Goal: Task Accomplishment & Management: Manage account settings

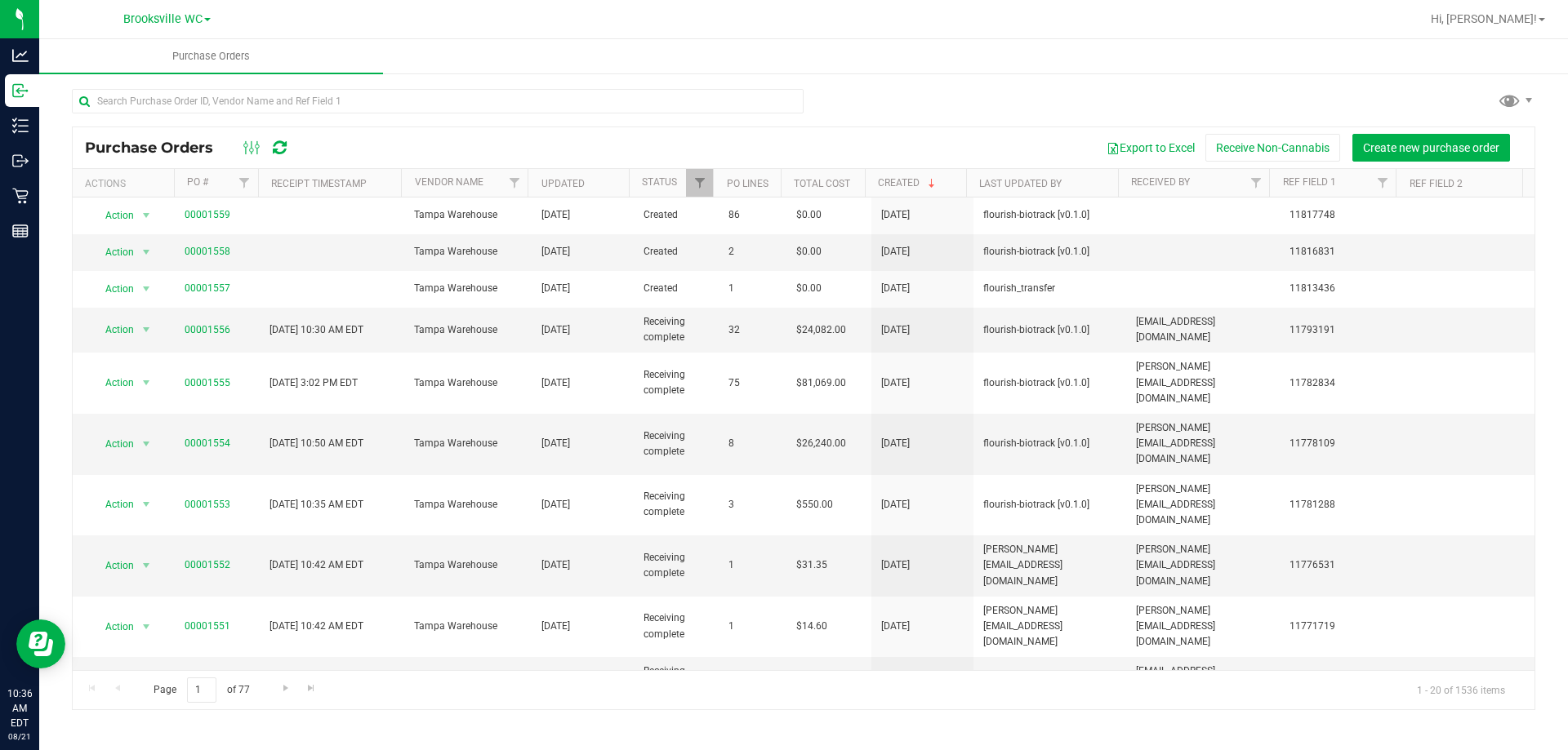
click at [450, 150] on div "Export to Excel Receive Non-Cannabis Create new purchase order" at bounding box center [913, 148] width 1217 height 28
click at [313, 450] on tbody "Action Action Cancel purchase order Close purchase order Edit purchase order PO…" at bounding box center [803, 676] width 1461 height 956
drag, startPoint x: 338, startPoint y: 510, endPoint x: 990, endPoint y: 94, distance: 773.4
click at [990, 94] on div at bounding box center [804, 108] width 1463 height 38
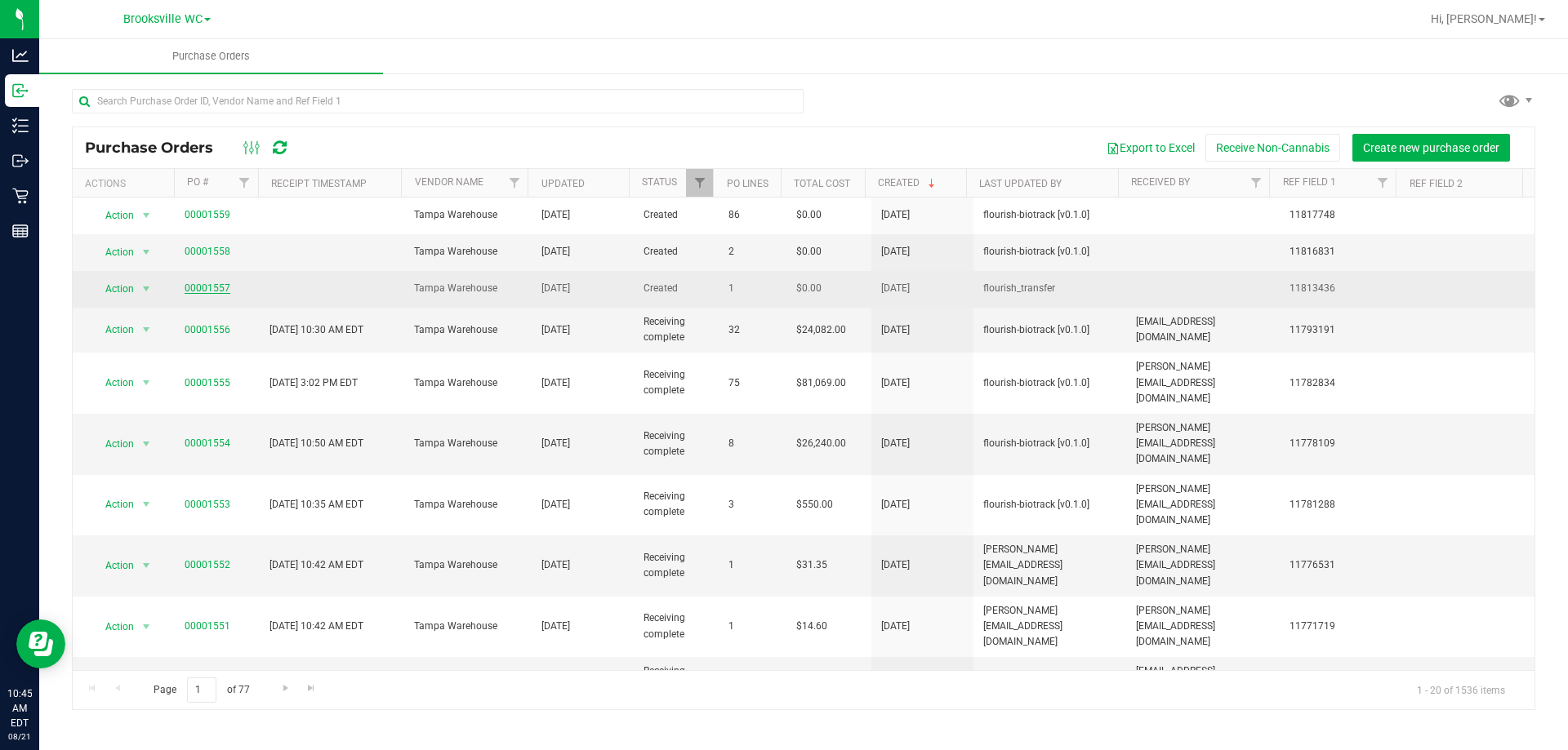
click at [216, 288] on link "00001557" at bounding box center [207, 288] width 46 height 11
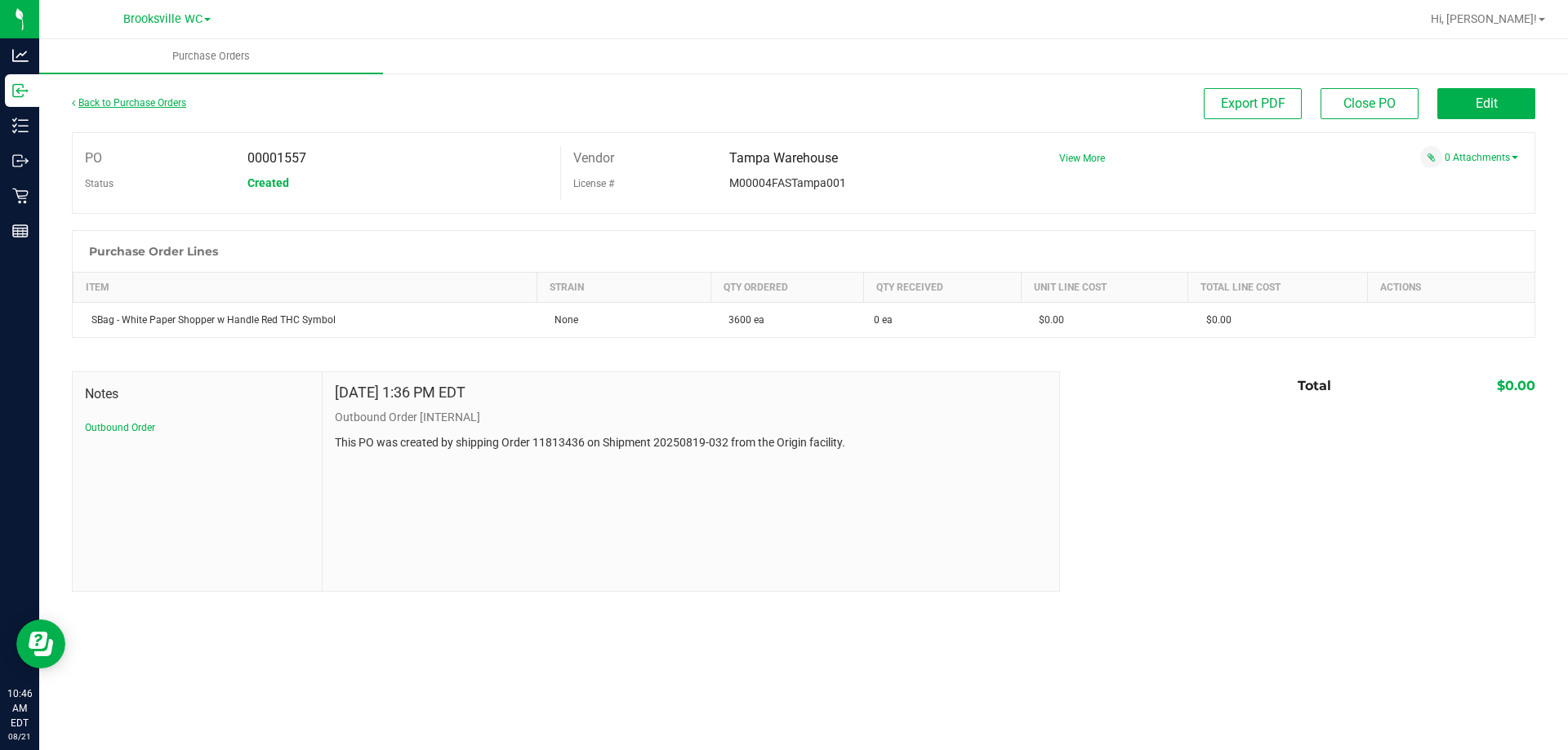
click at [154, 99] on link "Back to Purchase Orders" at bounding box center [129, 103] width 114 height 11
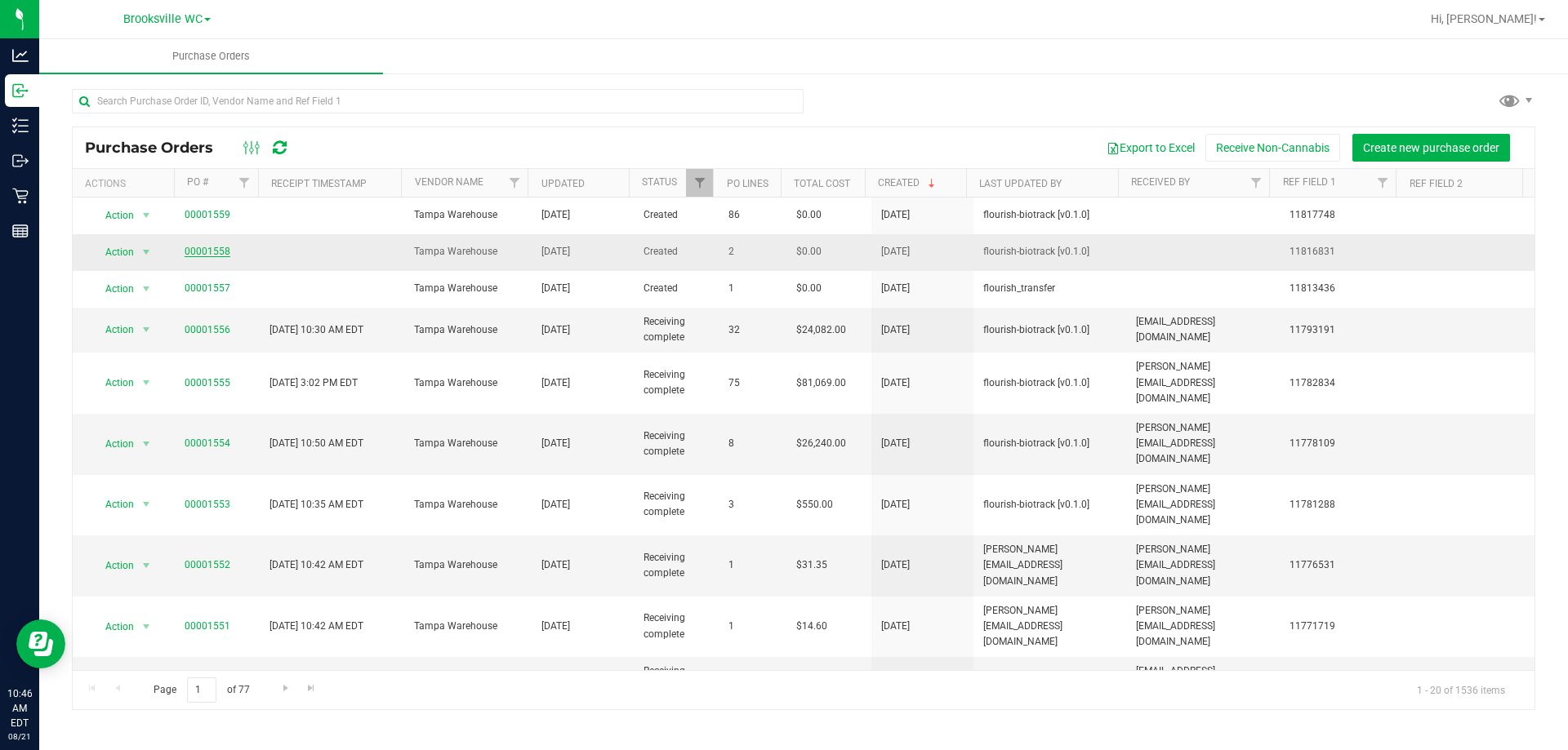
click at [206, 256] on link "00001558" at bounding box center [207, 251] width 46 height 11
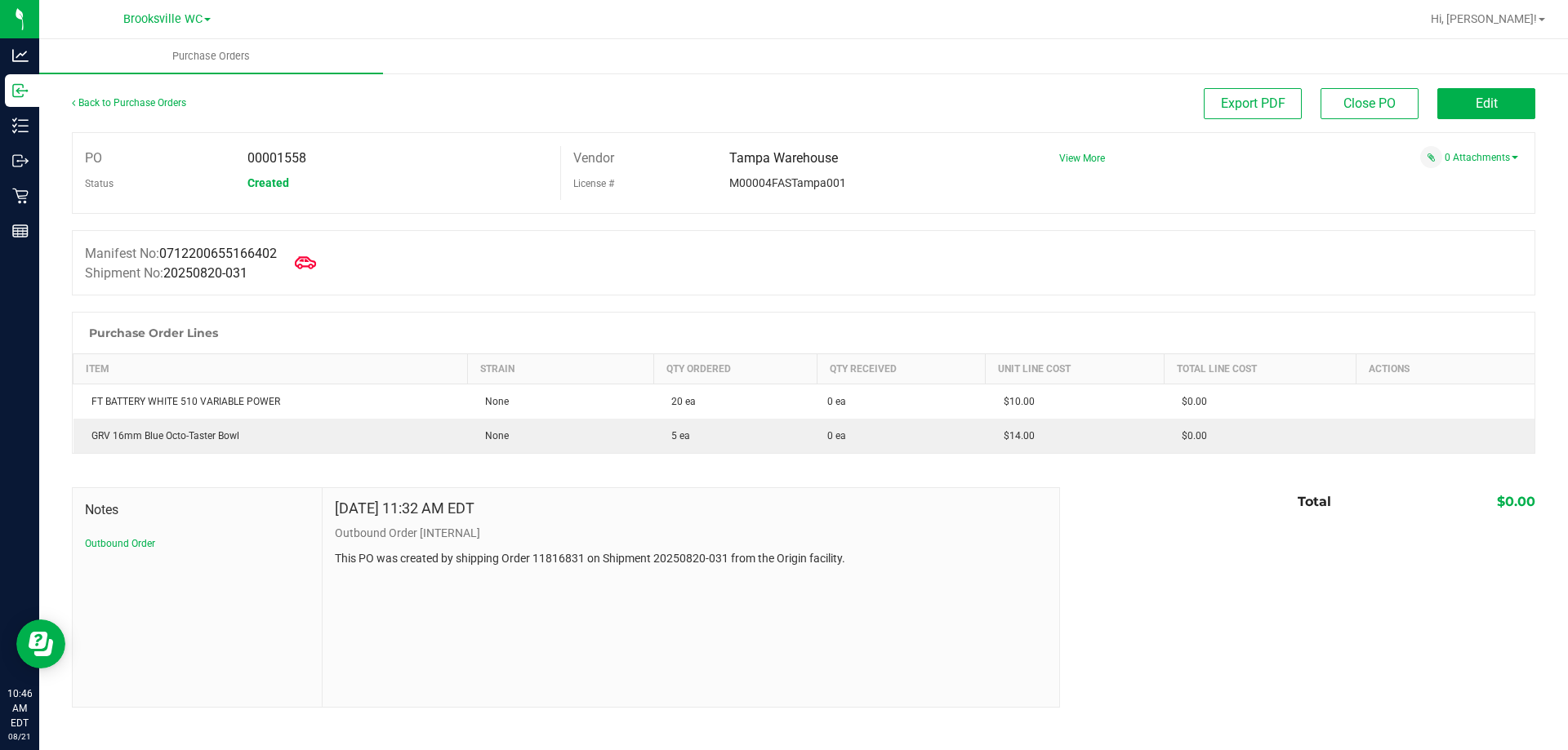
click at [313, 275] on span at bounding box center [305, 262] width 36 height 36
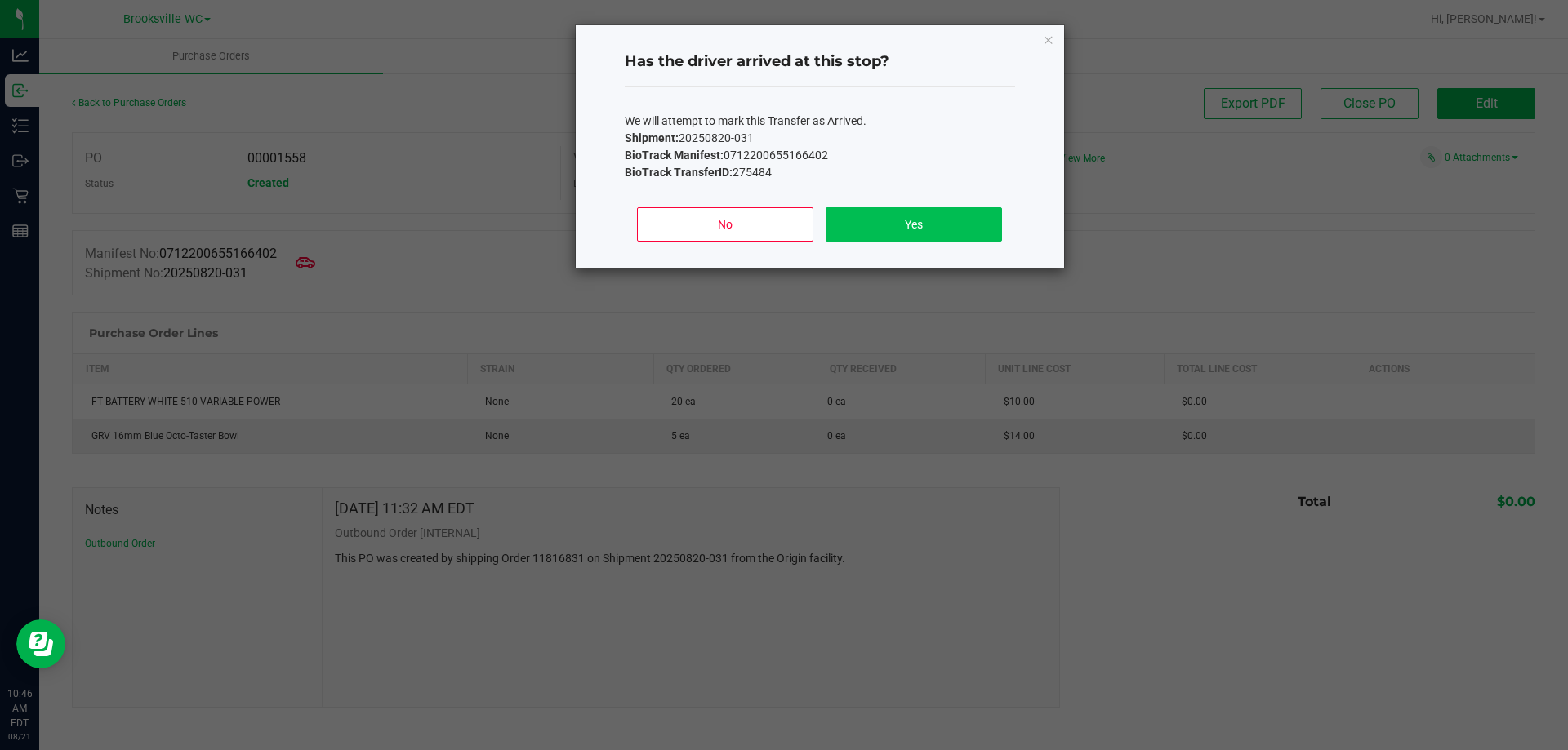
click at [900, 231] on button "Yes" at bounding box center [912, 224] width 175 height 35
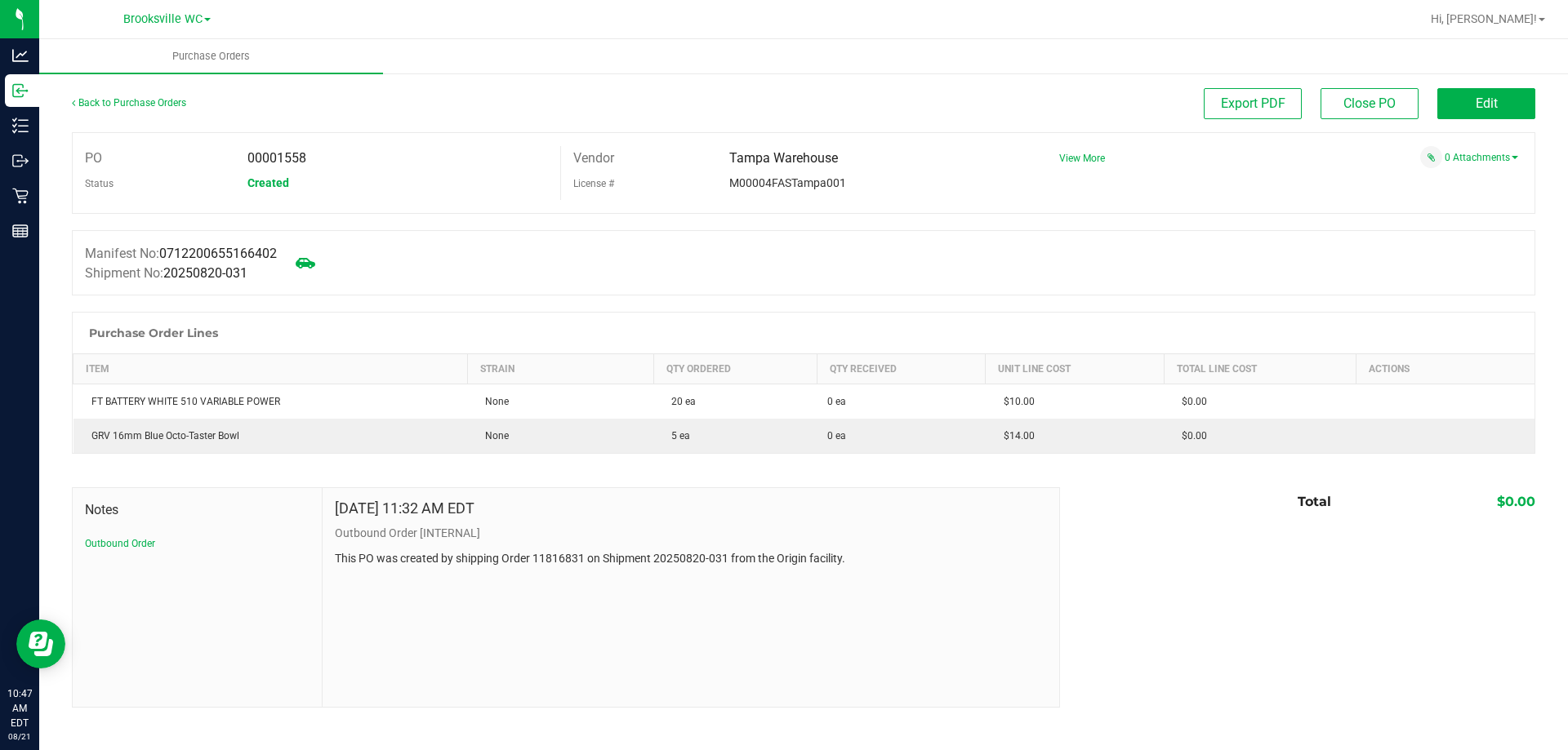
click at [118, 110] on div "Back to Purchase Orders" at bounding box center [255, 102] width 366 height 29
click at [120, 105] on link "Back to Purchase Orders" at bounding box center [129, 103] width 114 height 11
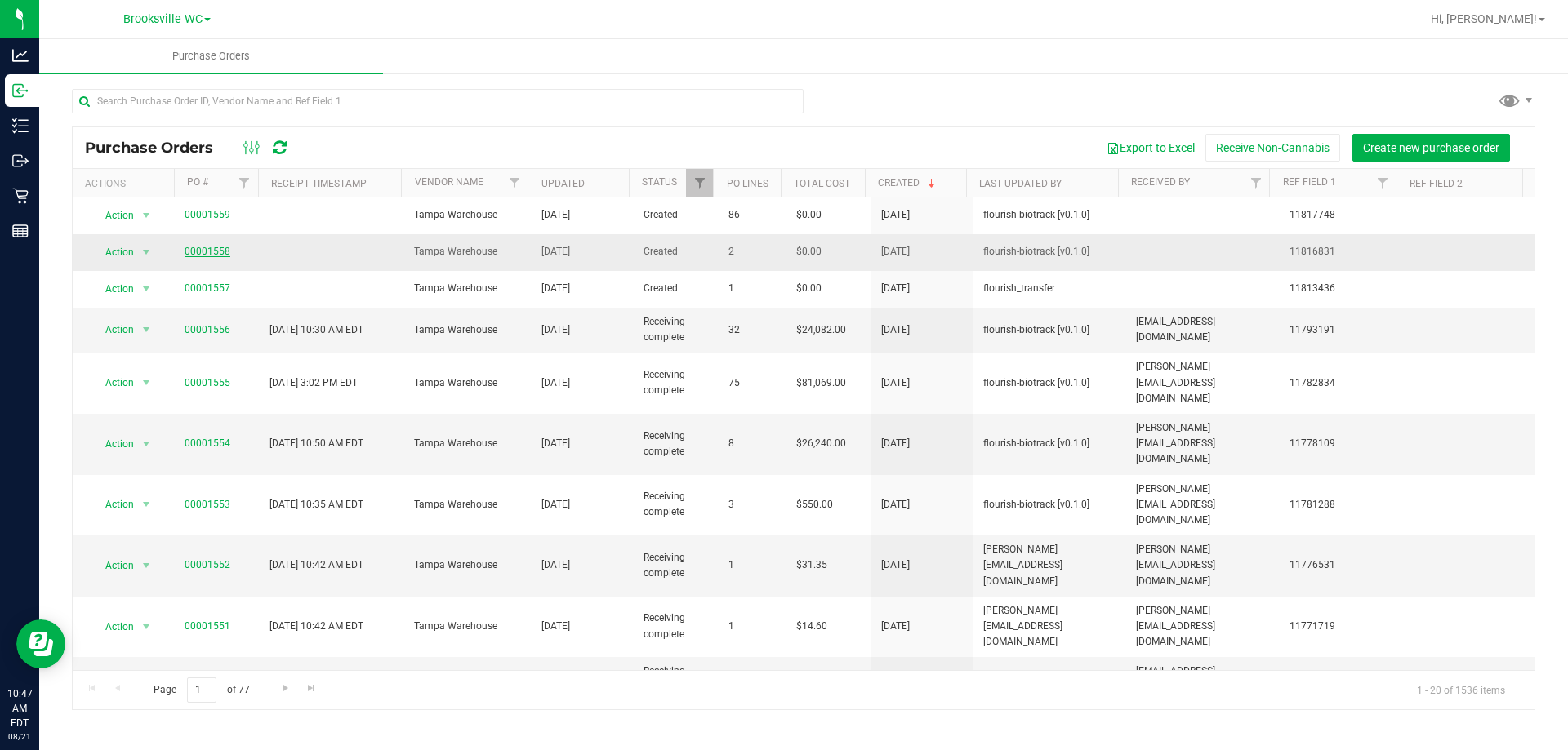
click at [215, 256] on link "00001558" at bounding box center [207, 251] width 46 height 11
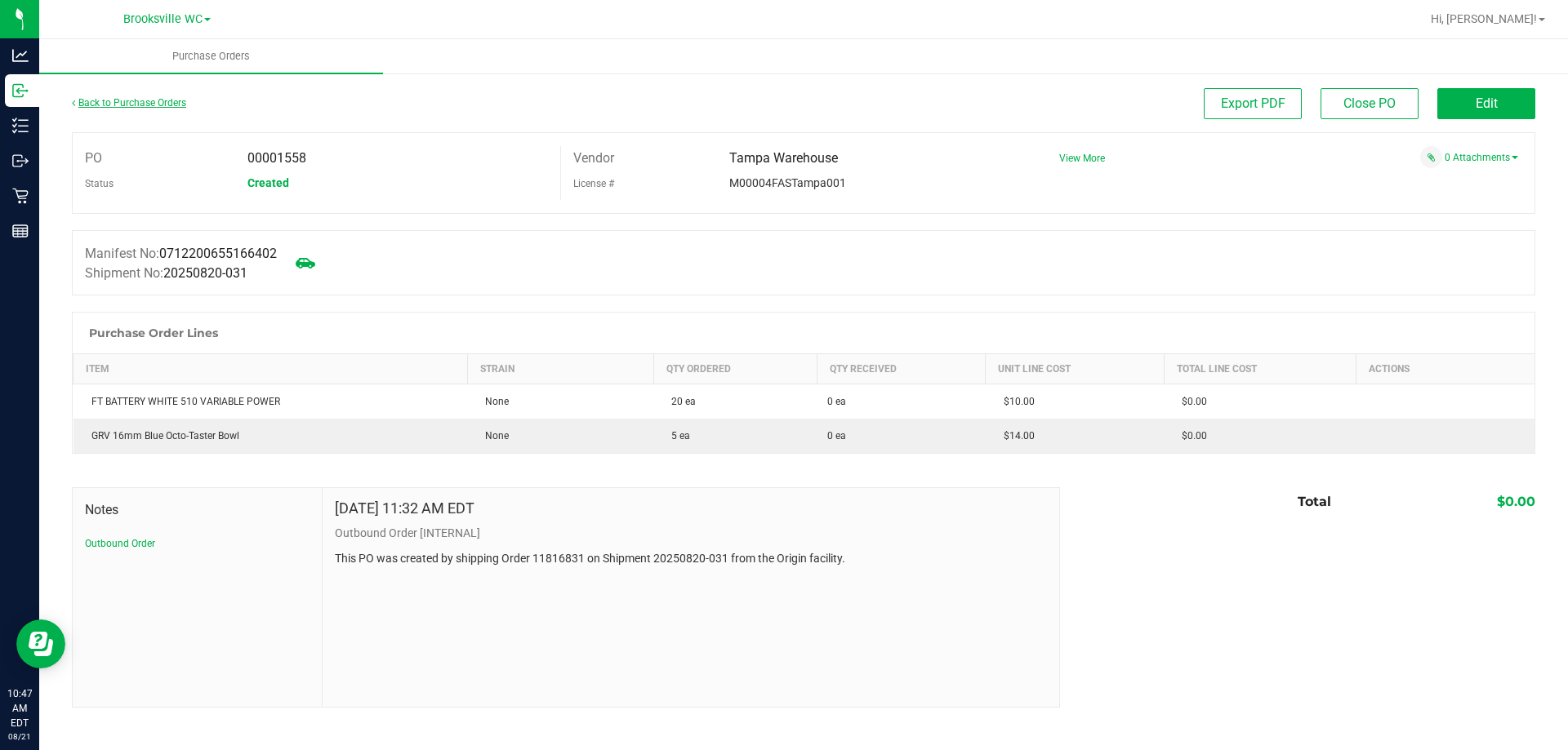
click at [123, 103] on link "Back to Purchase Orders" at bounding box center [129, 103] width 114 height 11
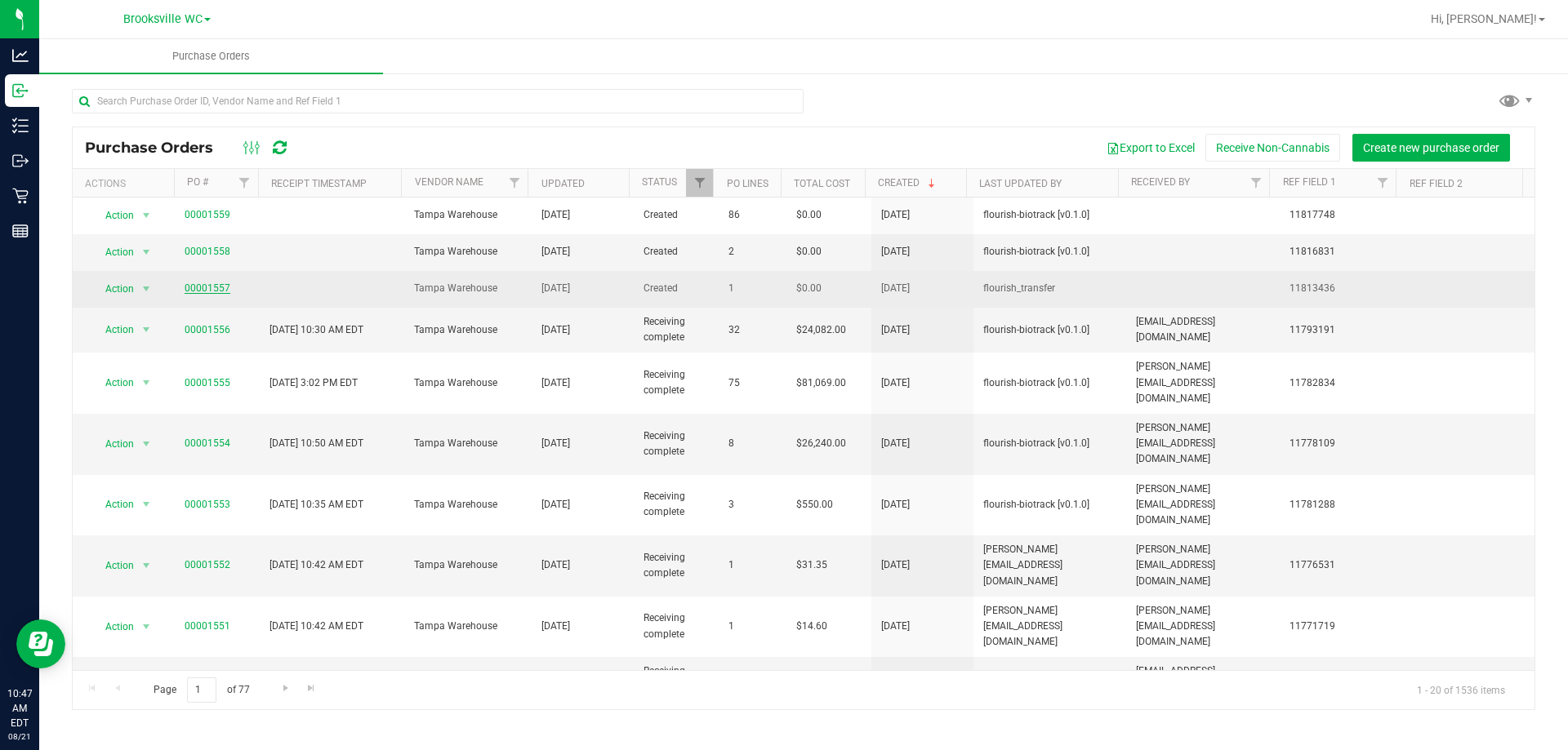
click at [218, 284] on link "00001557" at bounding box center [207, 288] width 46 height 11
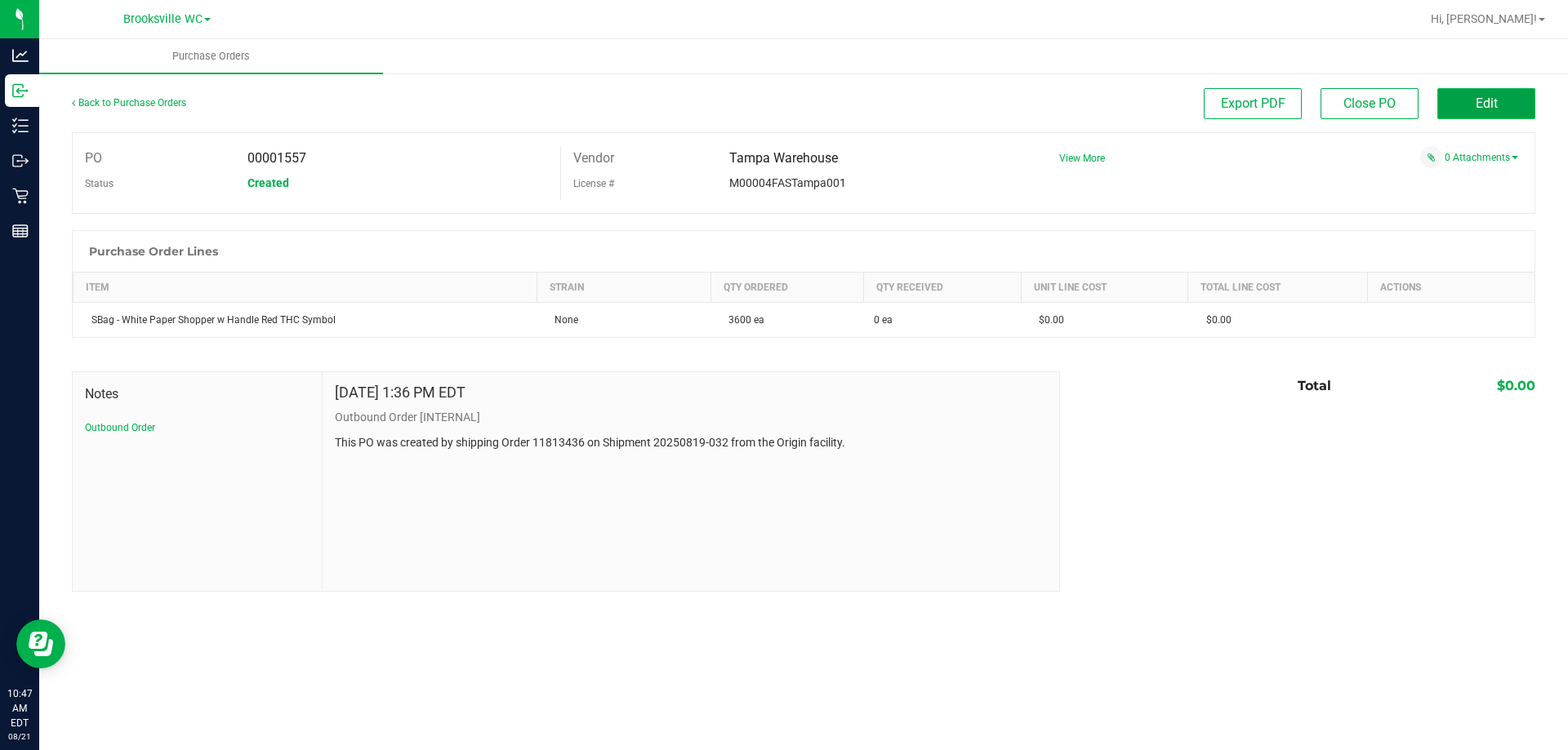
click at [1501, 108] on button "Edit" at bounding box center [1485, 103] width 98 height 31
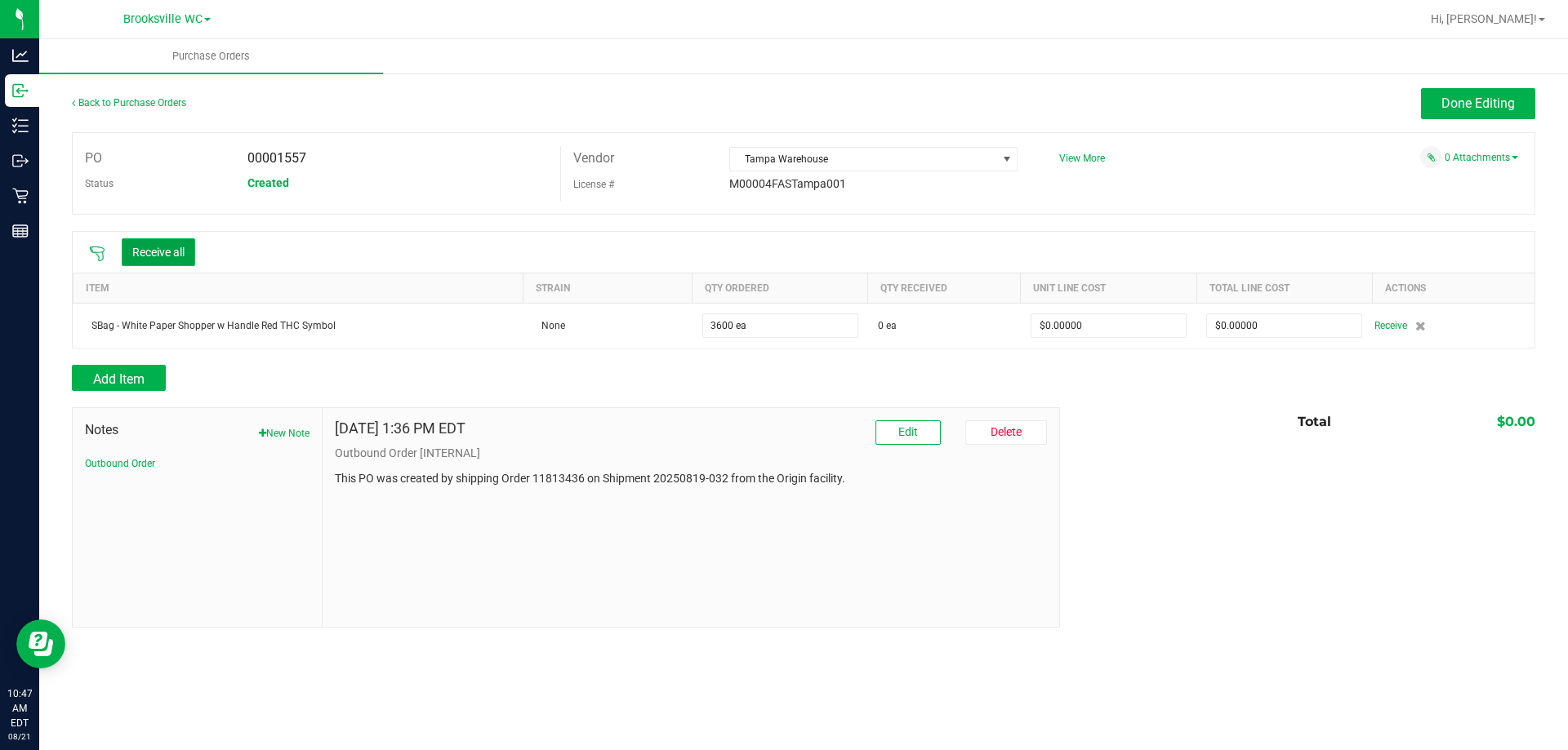
click at [155, 248] on button "Receive all" at bounding box center [158, 252] width 73 height 28
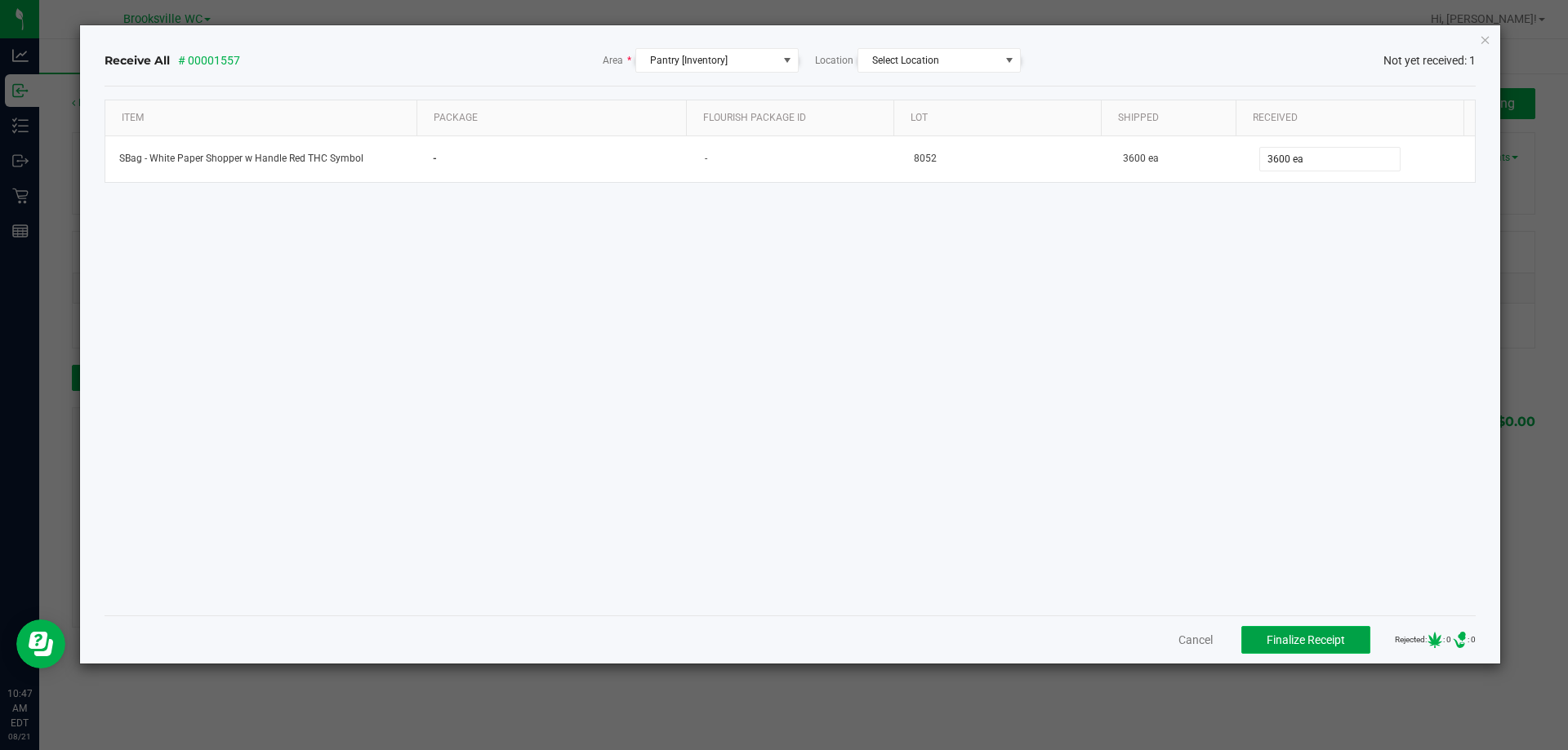
click at [1282, 628] on button "Finalize Receipt" at bounding box center [1305, 640] width 129 height 28
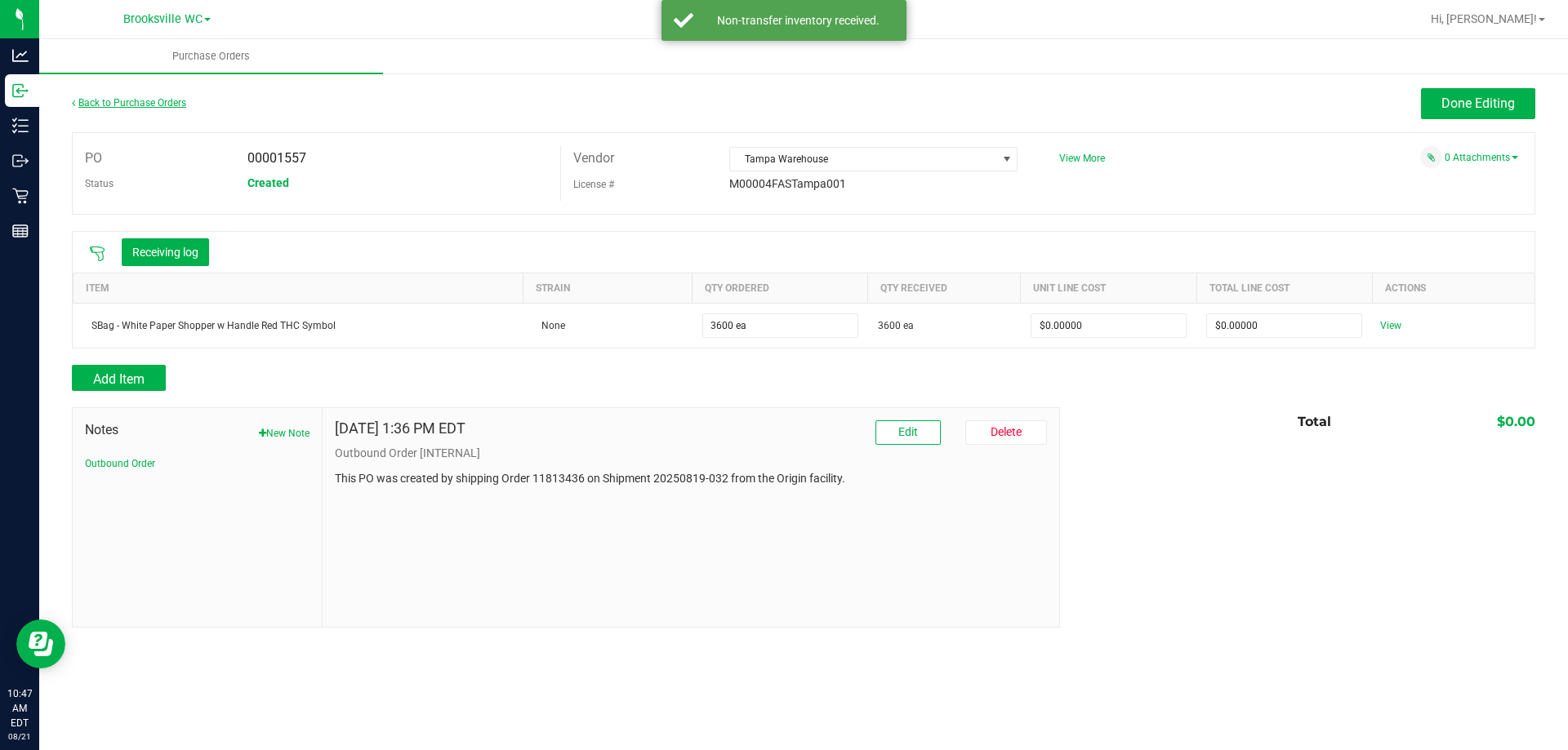
click at [144, 107] on link "Back to Purchase Orders" at bounding box center [129, 103] width 114 height 11
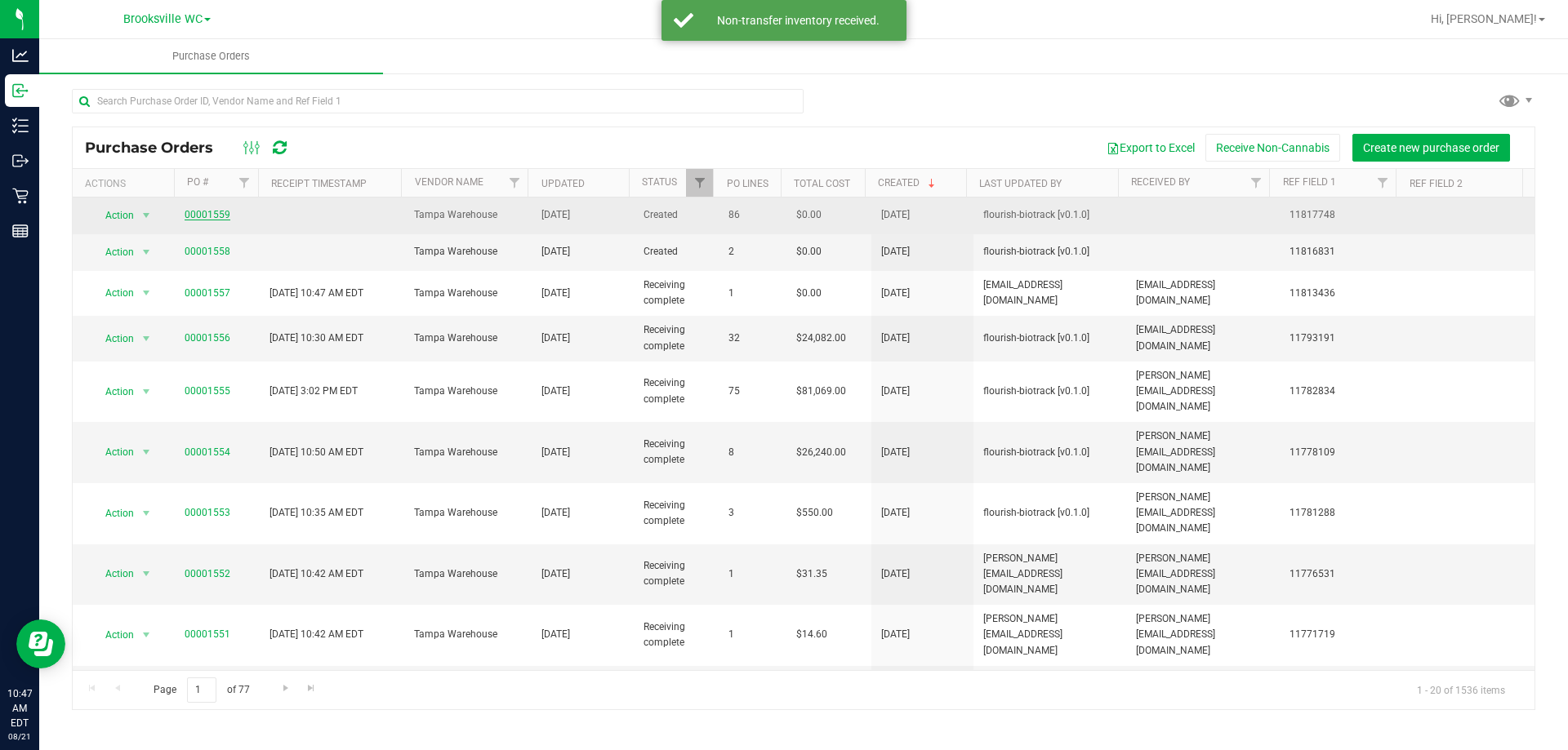
click at [212, 218] on link "00001559" at bounding box center [207, 215] width 46 height 11
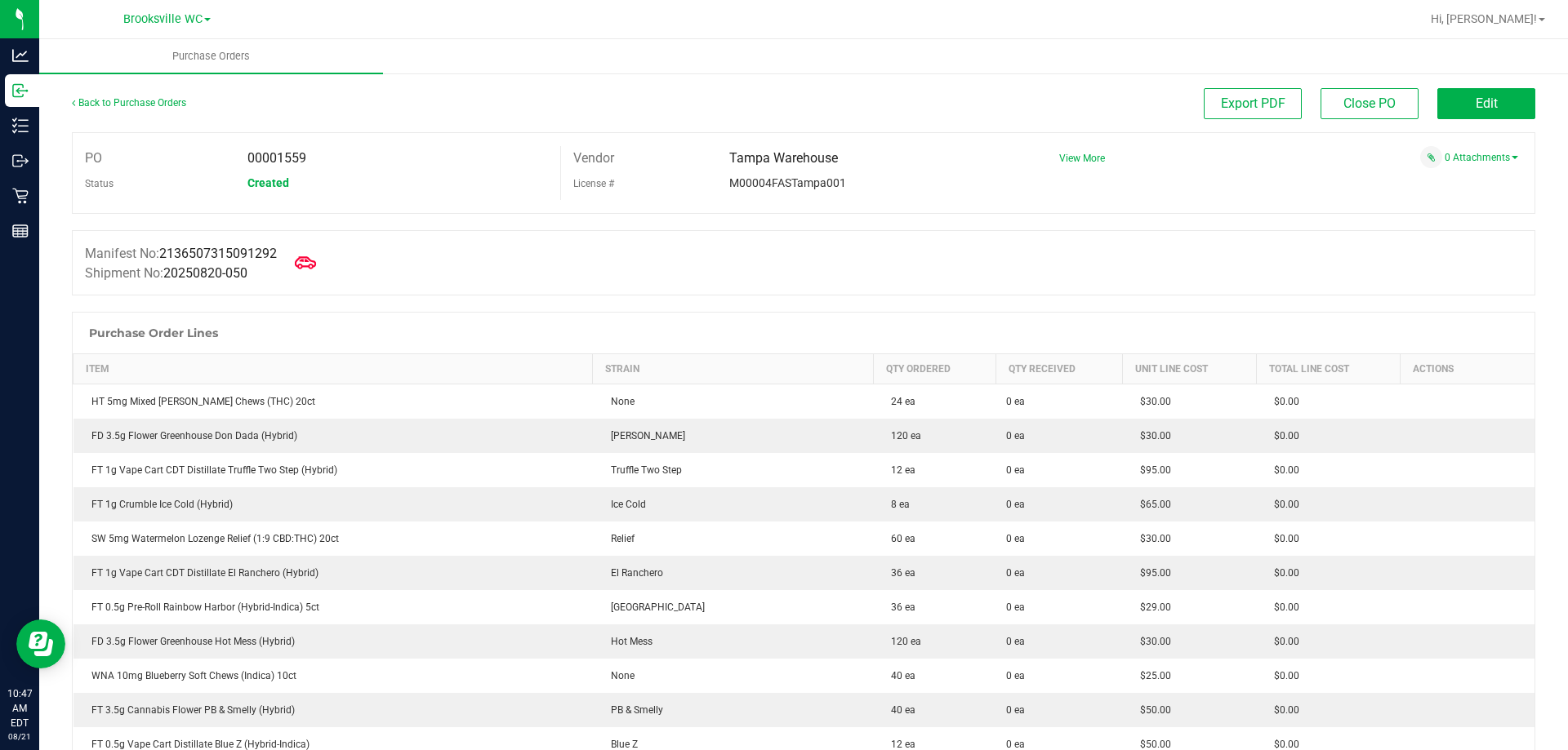
click at [316, 263] on icon at bounding box center [305, 262] width 22 height 22
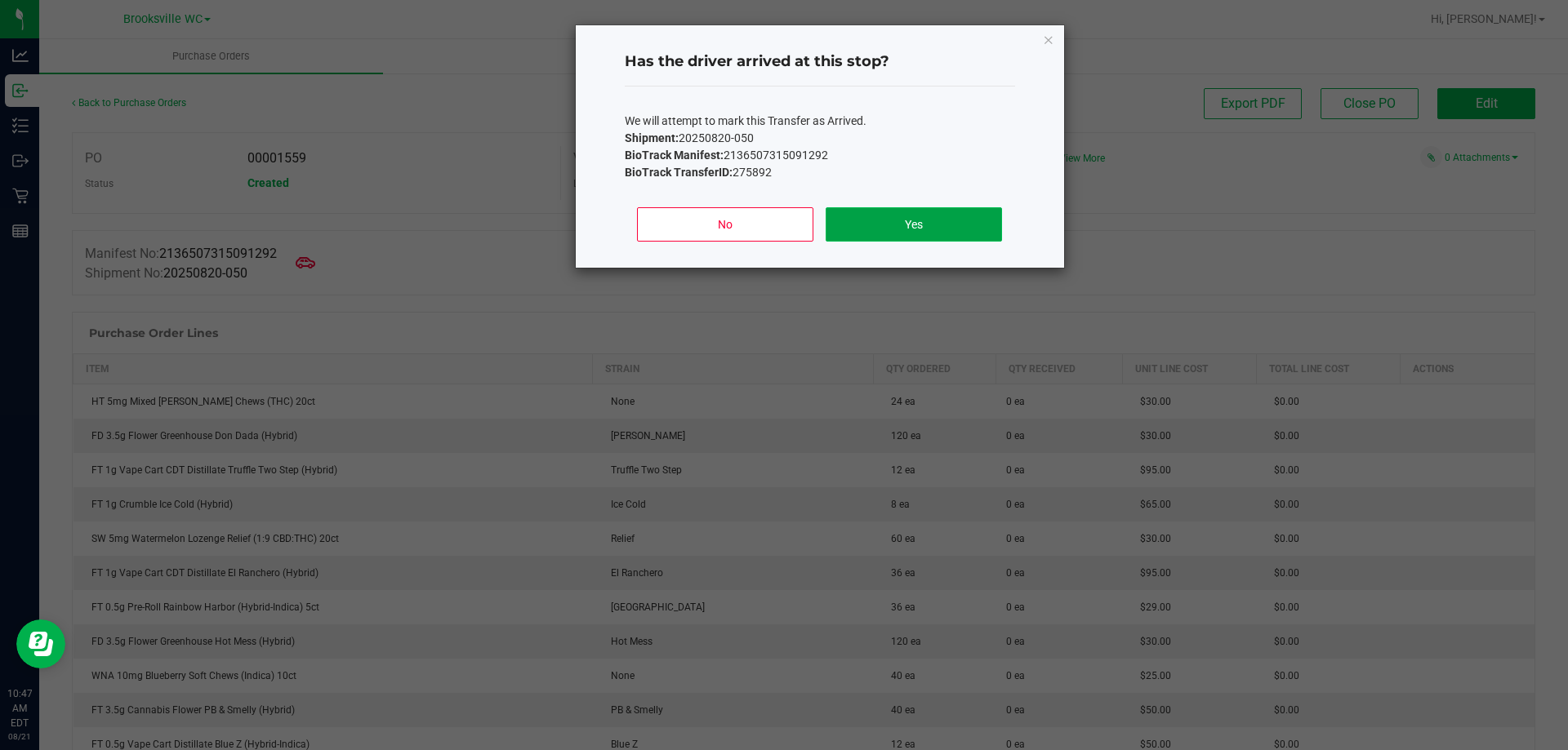
click at [952, 231] on button "Yes" at bounding box center [912, 224] width 175 height 35
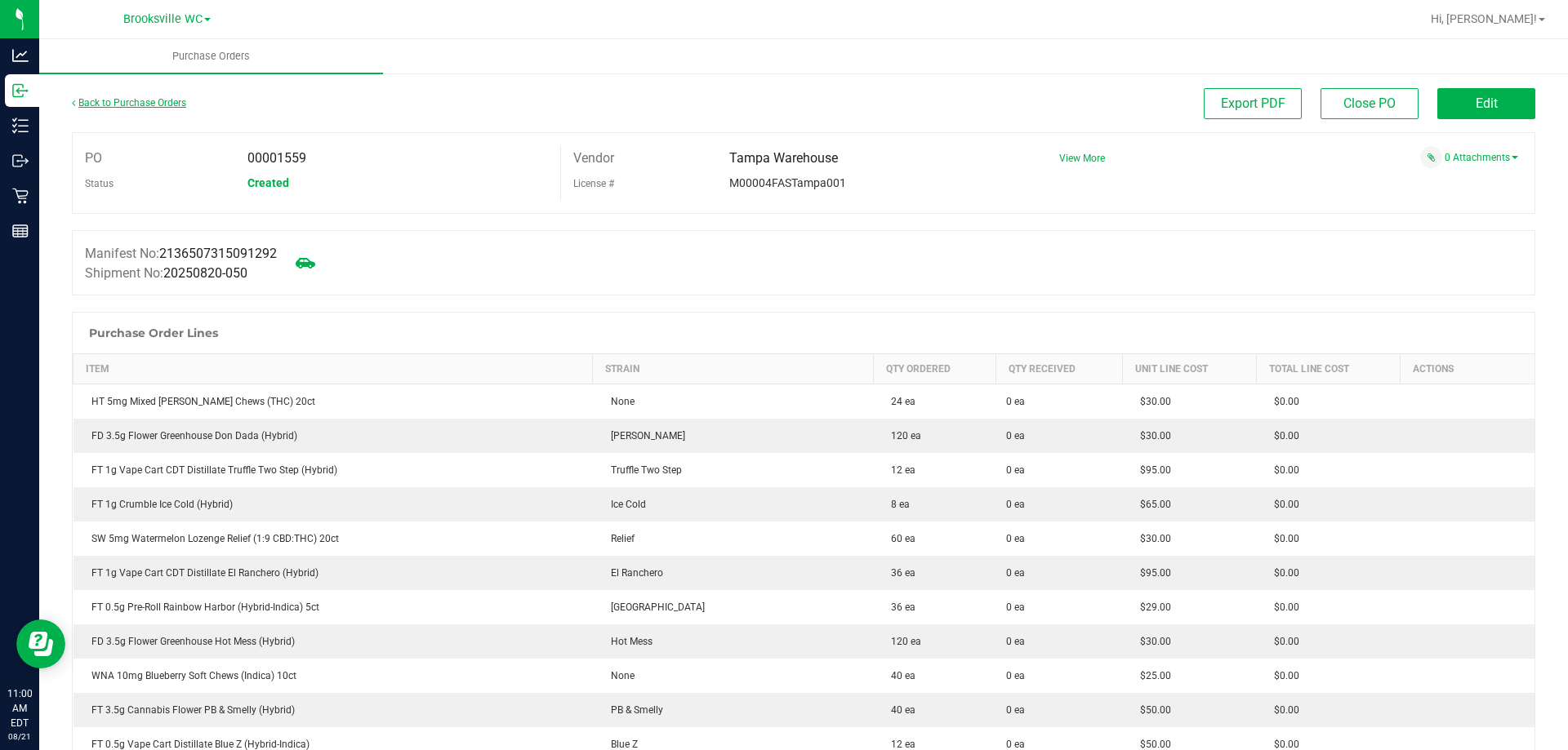
click at [152, 104] on link "Back to Purchase Orders" at bounding box center [129, 103] width 114 height 11
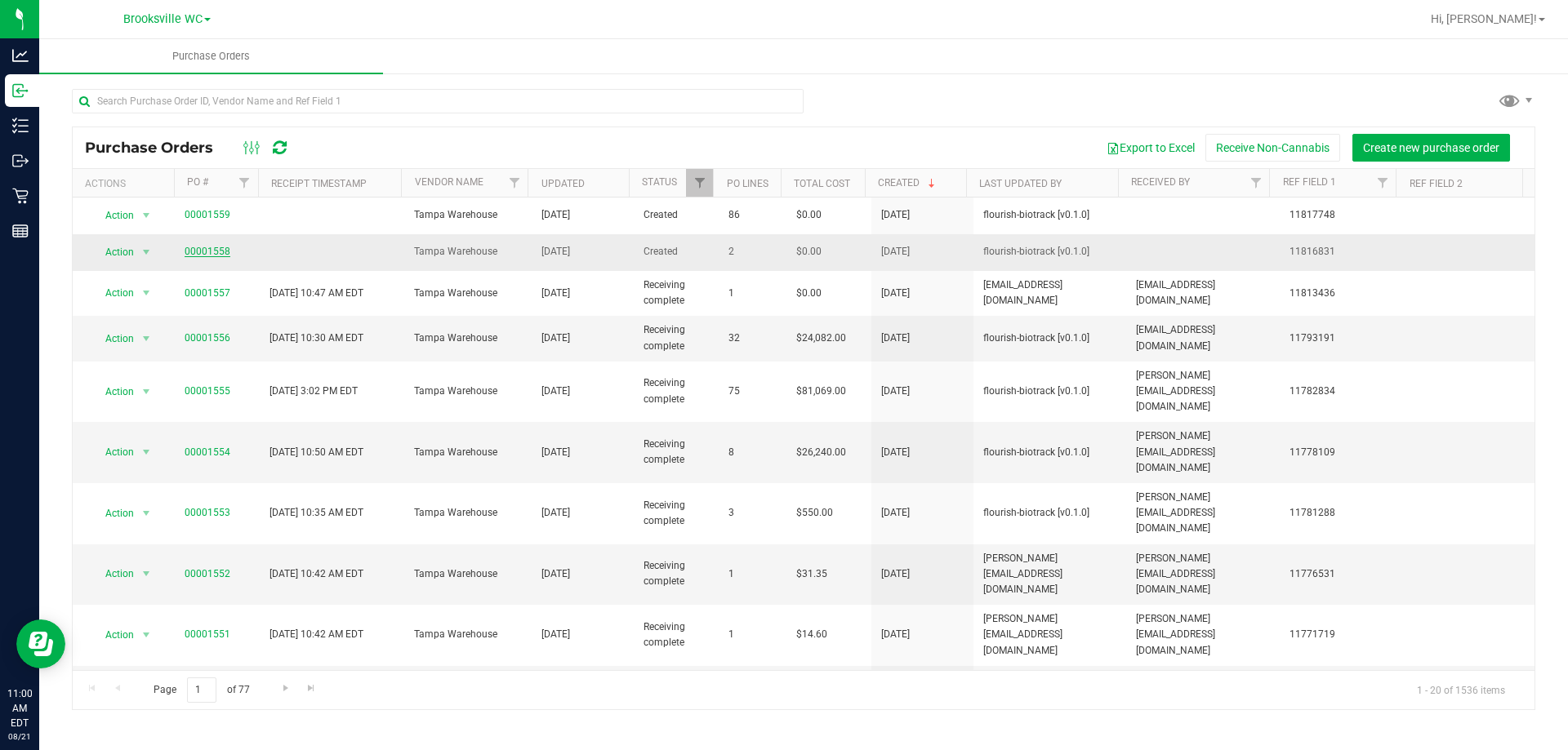
click at [187, 255] on link "00001558" at bounding box center [207, 251] width 46 height 11
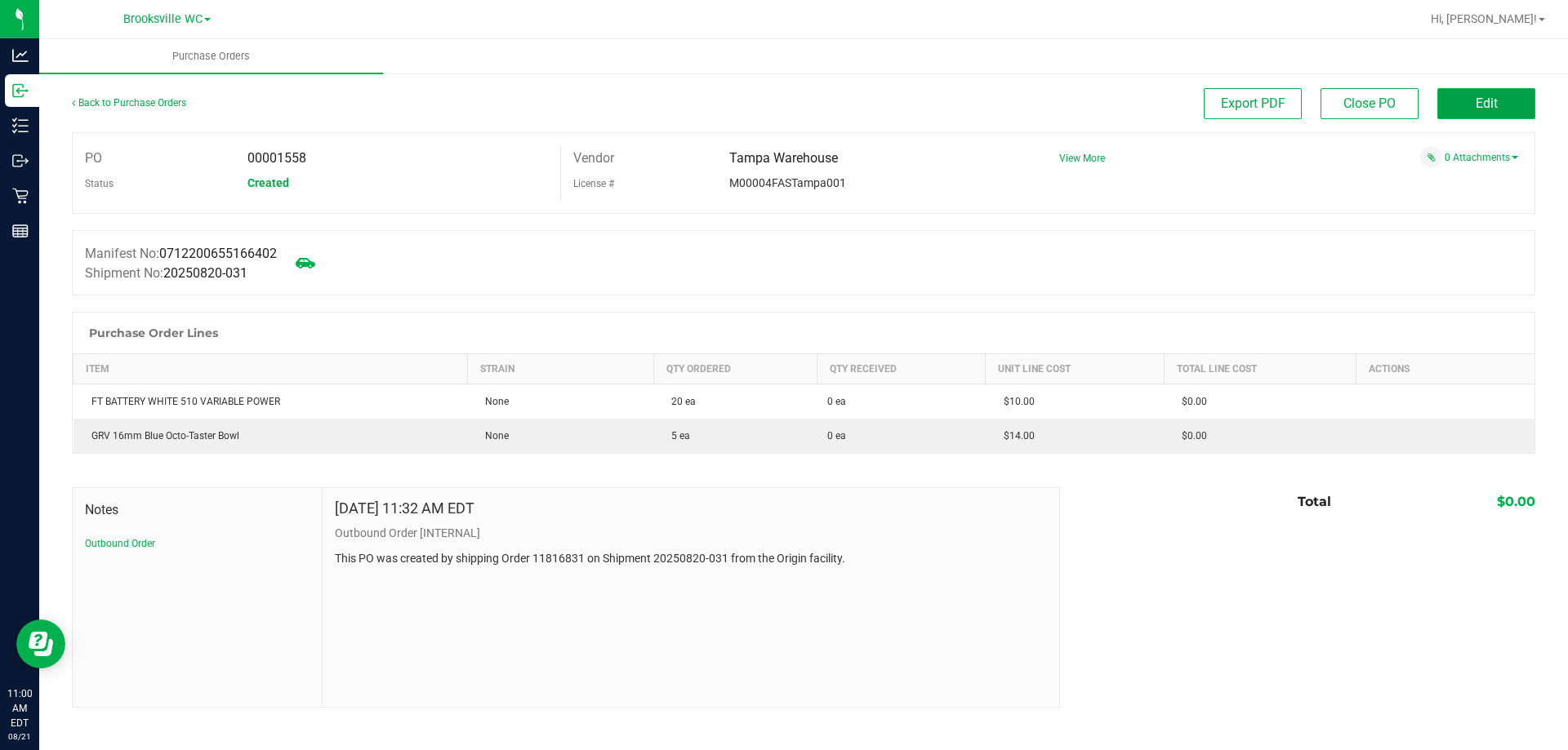
click at [1464, 98] on button "Edit" at bounding box center [1485, 103] width 98 height 31
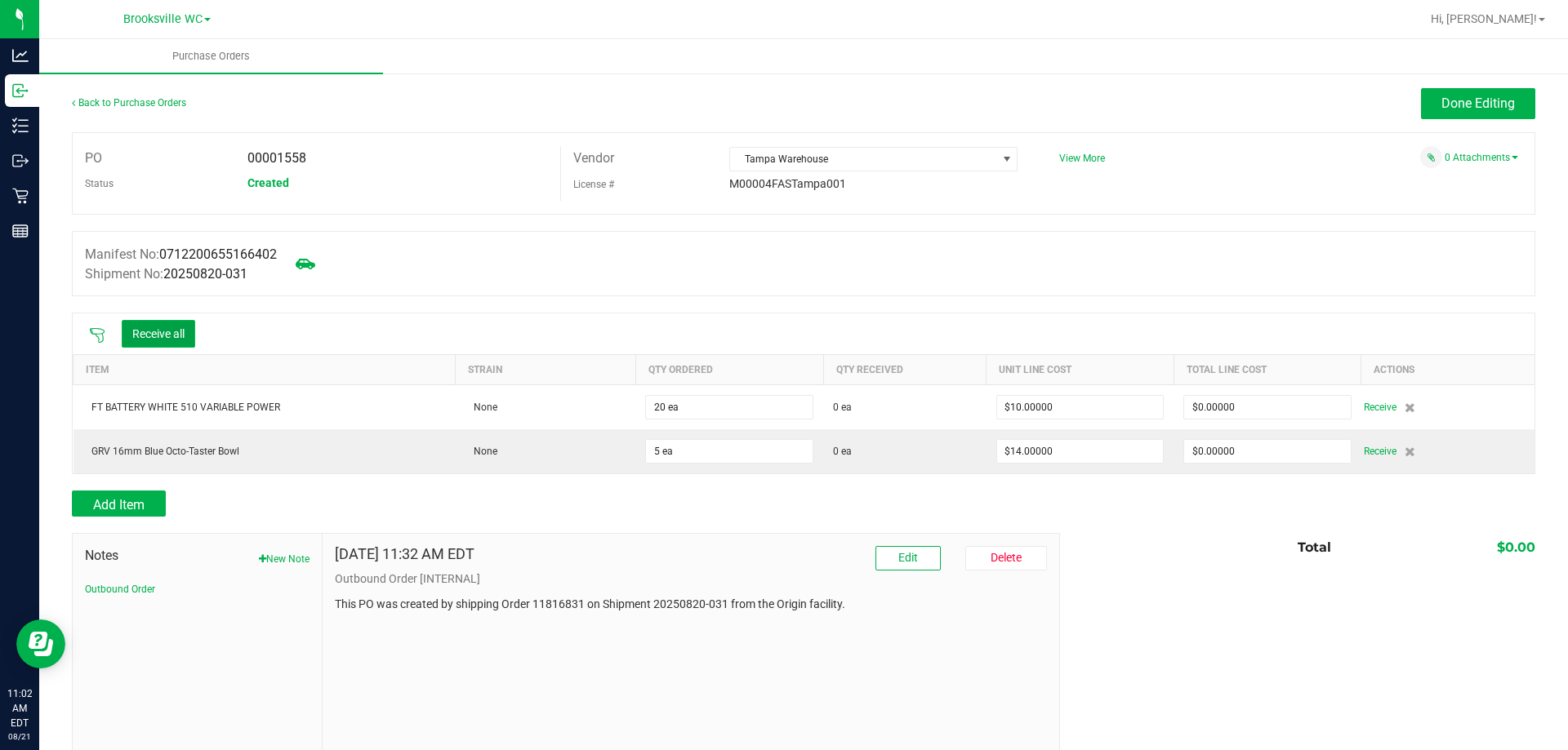
click at [136, 340] on button "Receive all" at bounding box center [158, 334] width 73 height 28
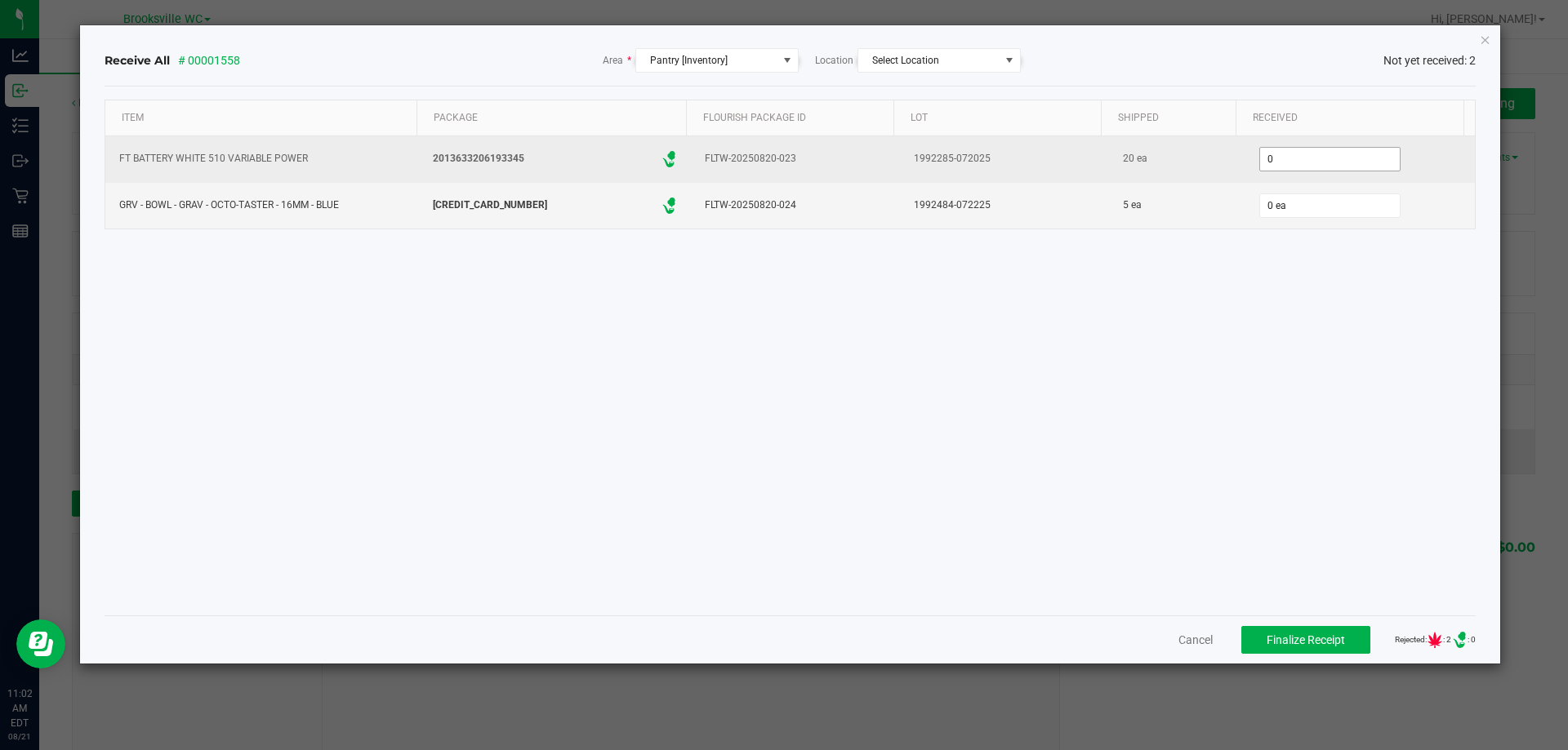
click at [1331, 159] on input "0" at bounding box center [1329, 159] width 140 height 22
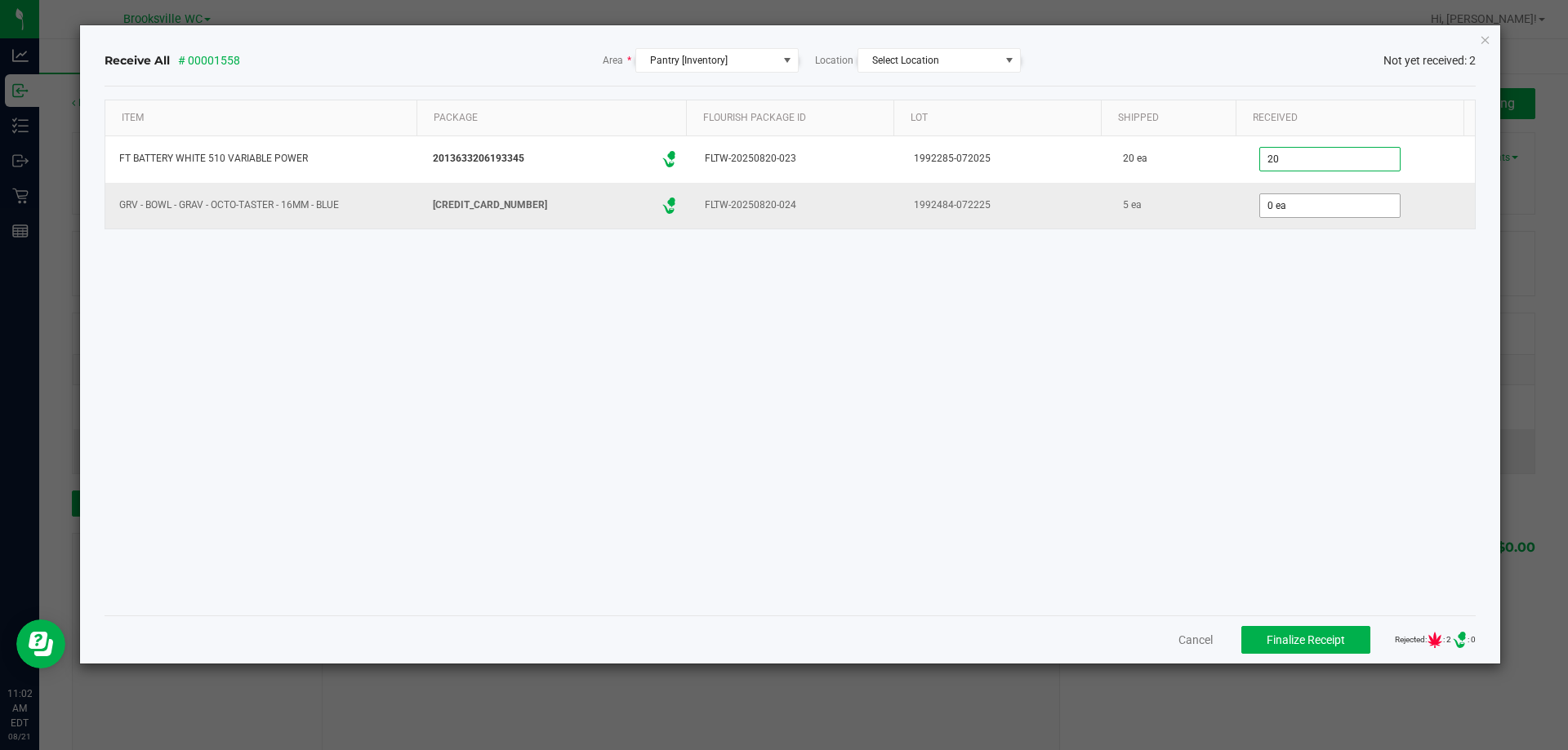
type input "20 ea"
click at [1304, 209] on input "0" at bounding box center [1329, 205] width 140 height 22
type input "5 ea"
click at [1274, 356] on div "Item Package Flourish Package ID Lot Shipped Received FT BATTERY WHITE 510 VARI…" at bounding box center [790, 351] width 1372 height 502
click at [1313, 641] on span "Finalize Receipt" at bounding box center [1305, 640] width 79 height 13
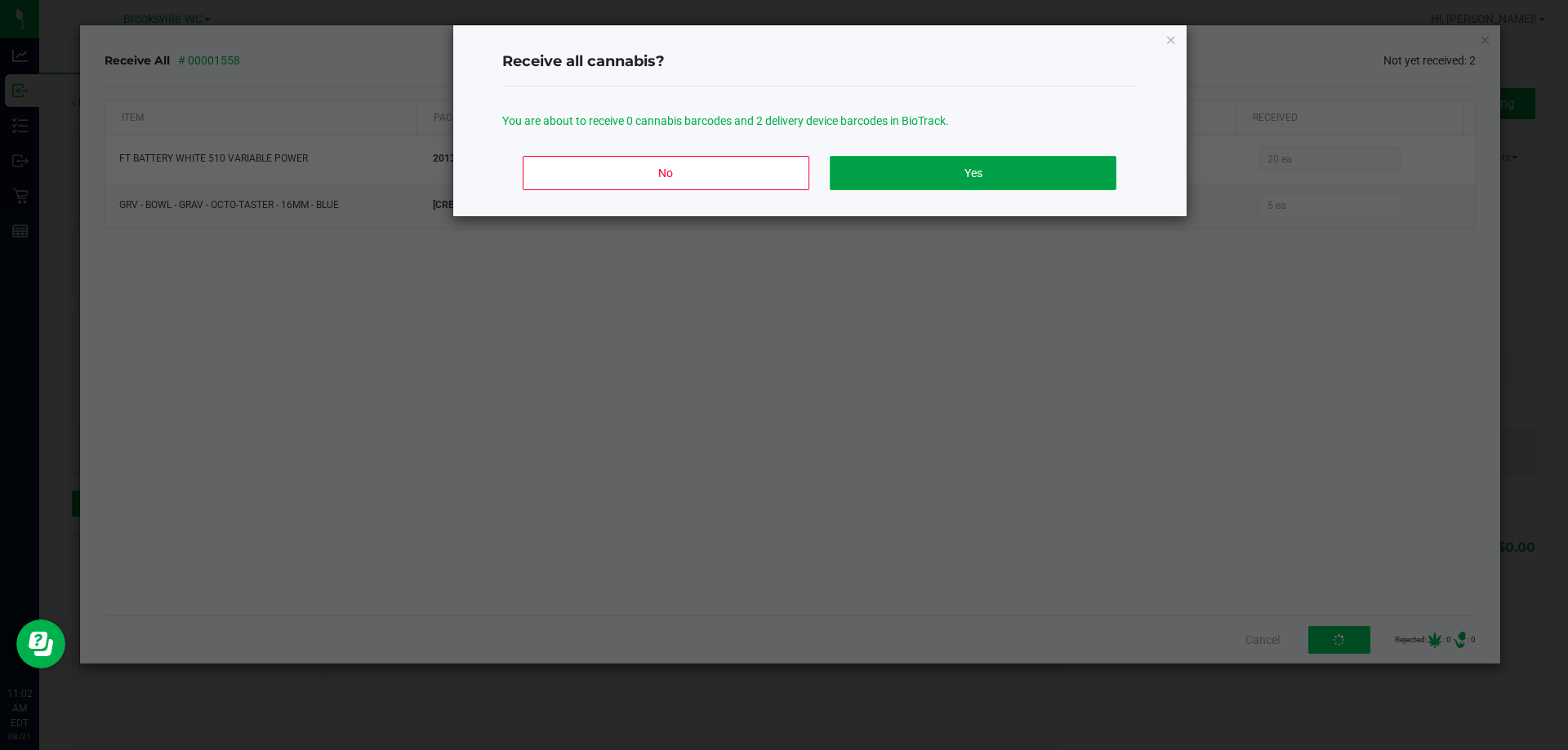
click at [1007, 169] on button "Yes" at bounding box center [972, 172] width 286 height 35
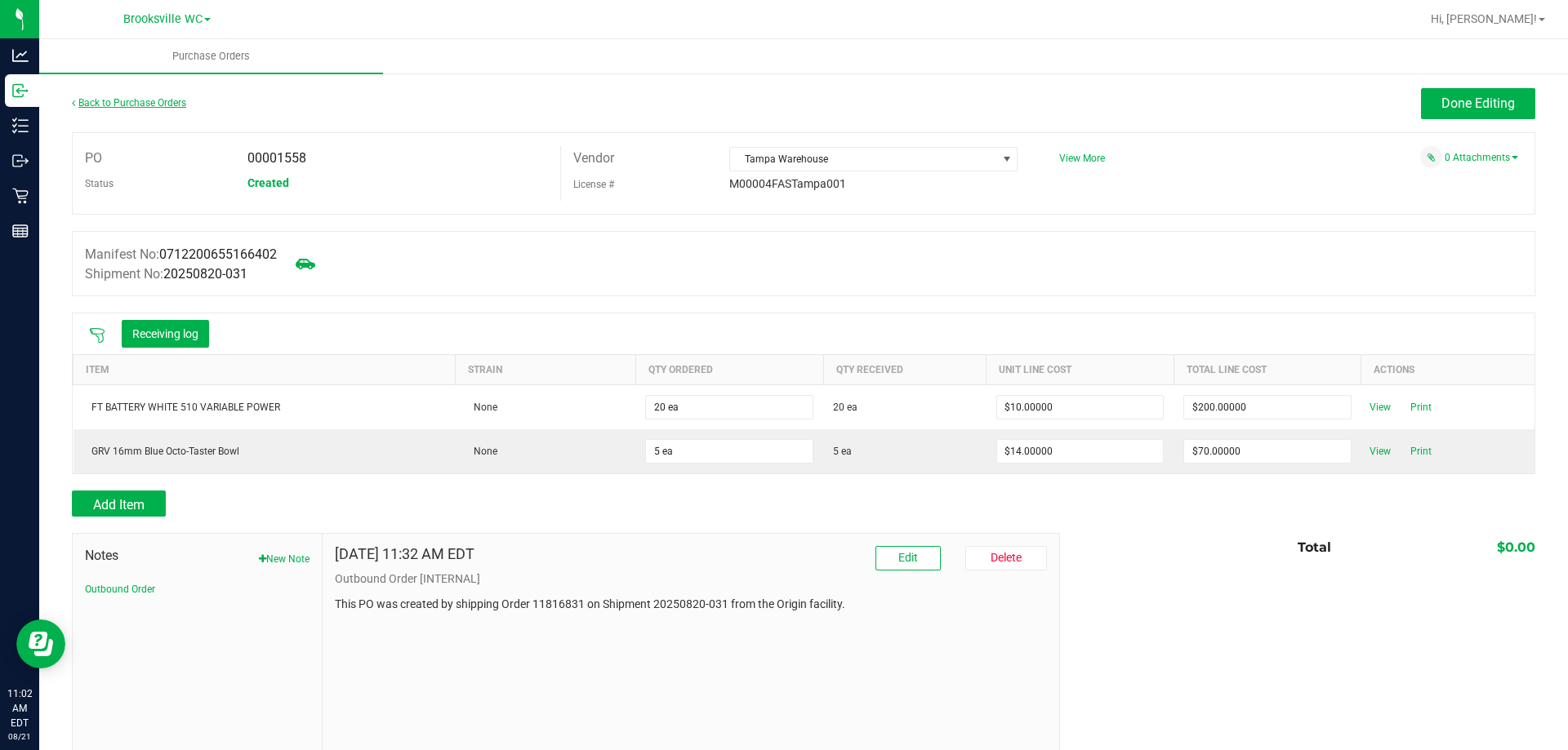
click at [117, 103] on link "Back to Purchase Orders" at bounding box center [129, 103] width 114 height 11
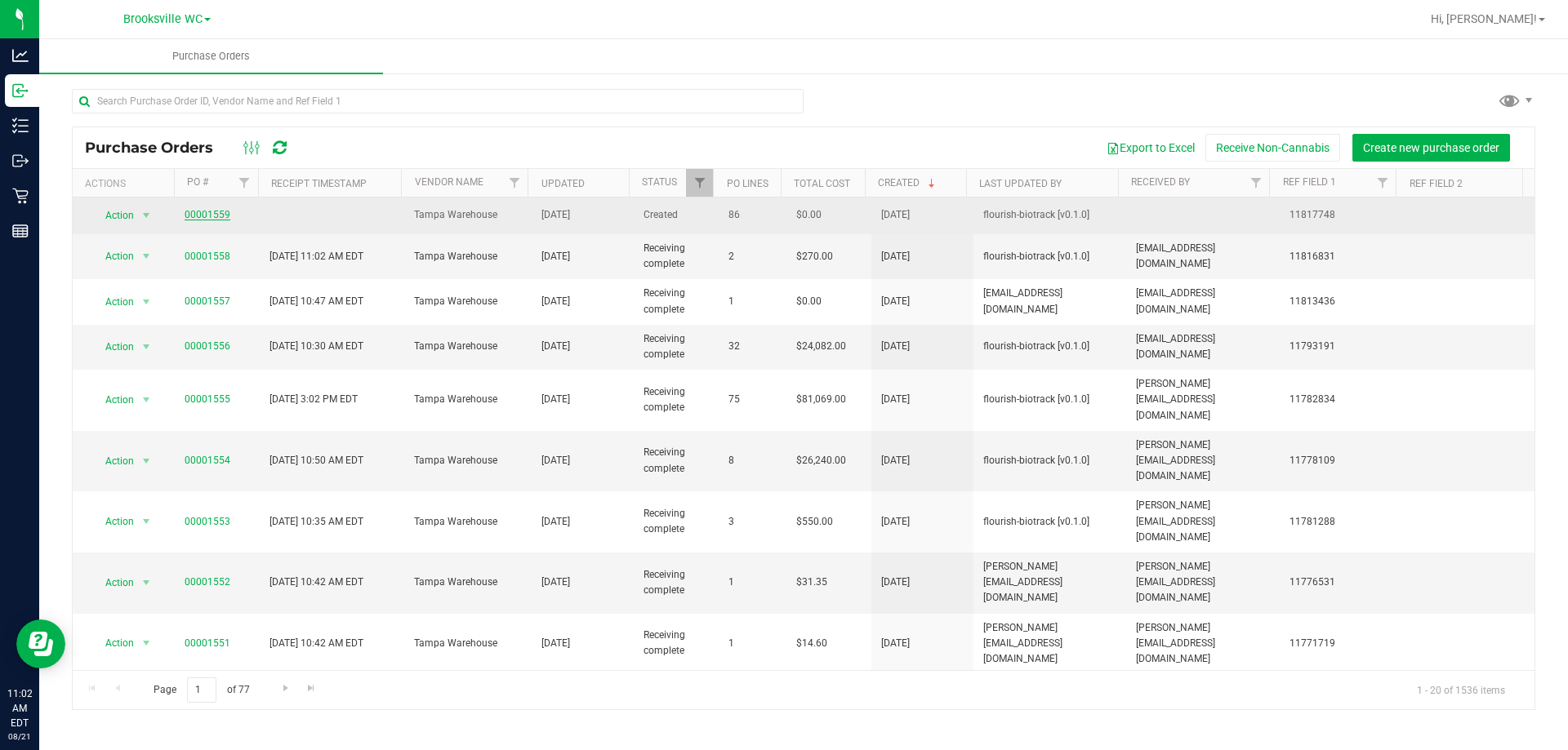
click at [200, 218] on link "00001559" at bounding box center [207, 215] width 46 height 11
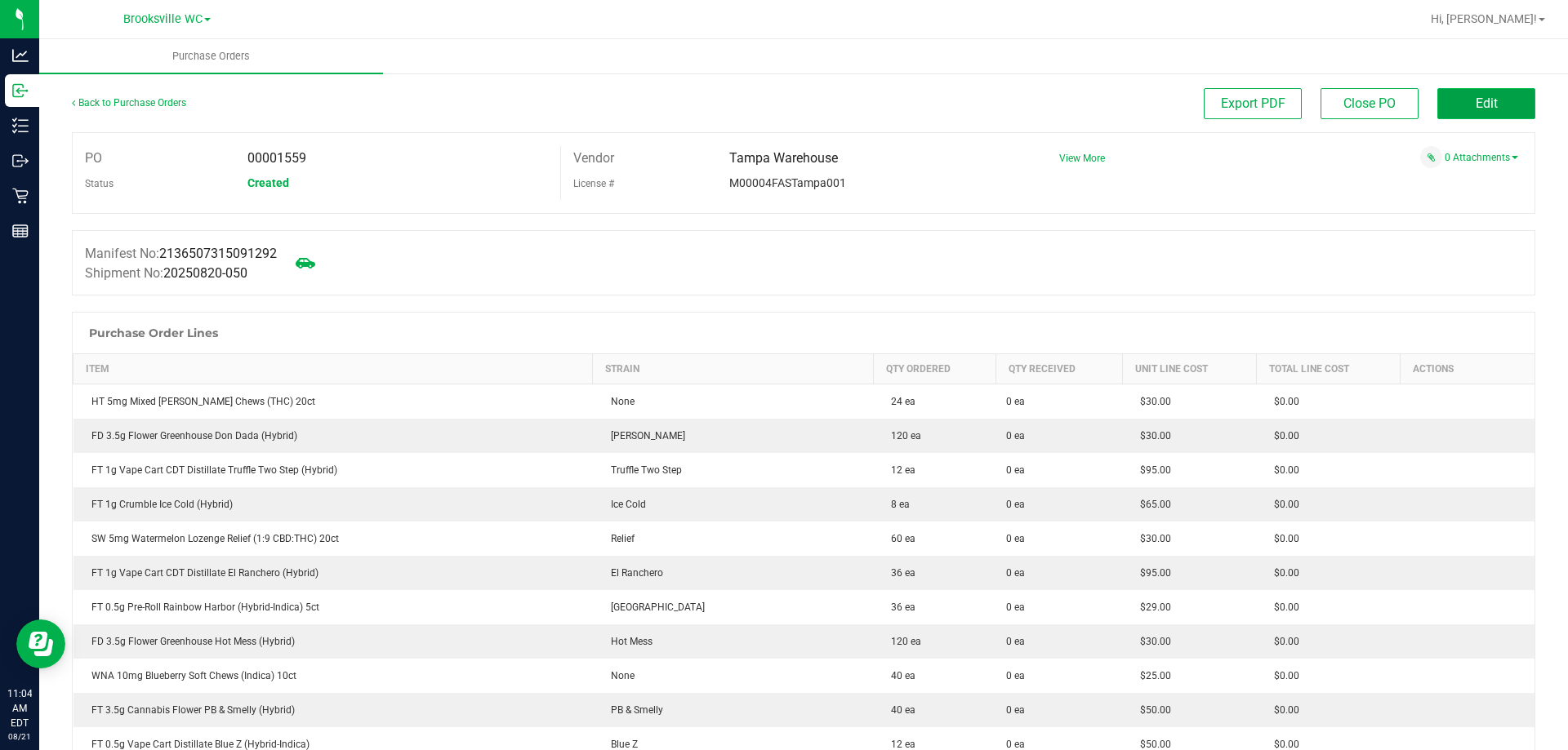
click at [1516, 104] on button "Edit" at bounding box center [1485, 103] width 98 height 31
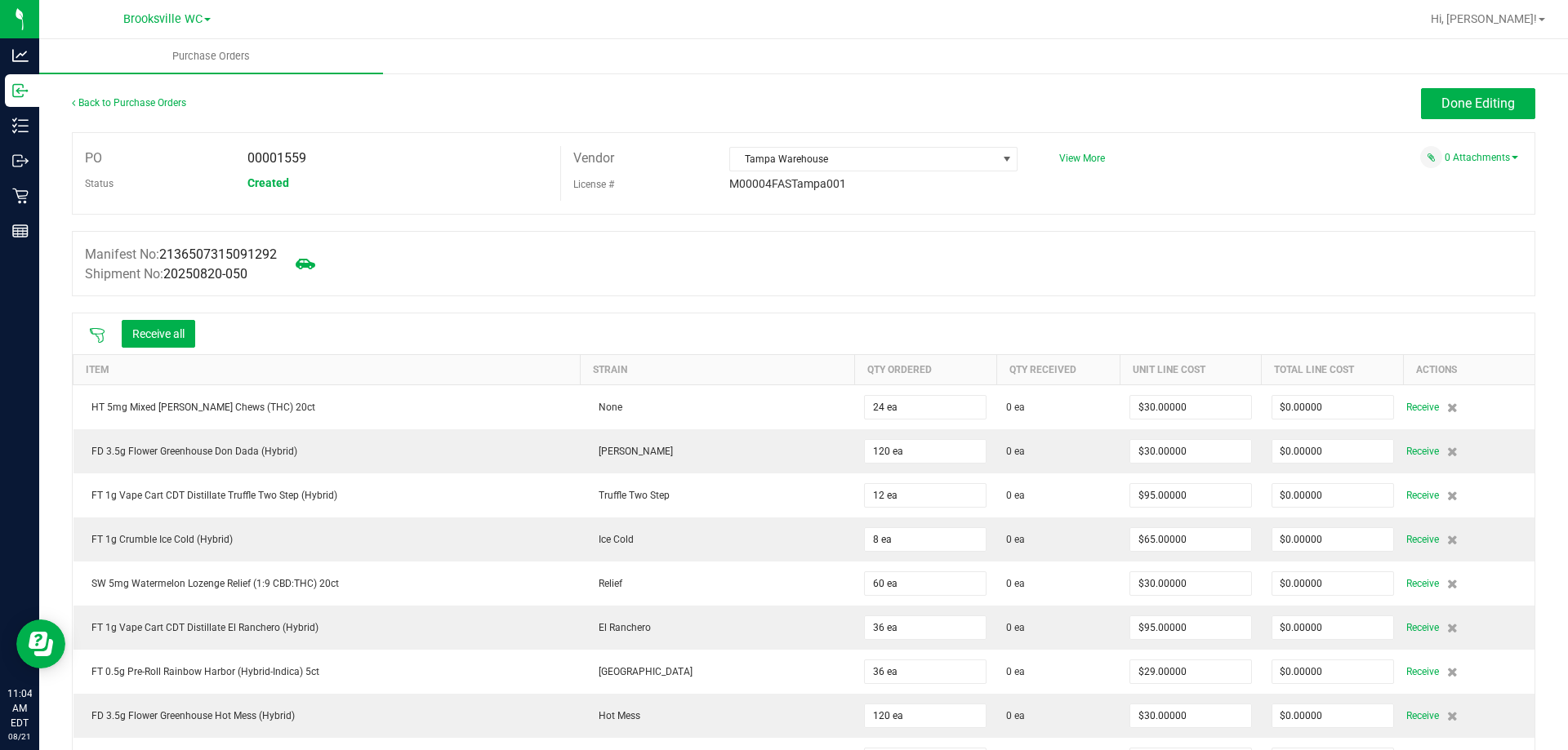
click at [98, 332] on icon at bounding box center [97, 335] width 16 height 16
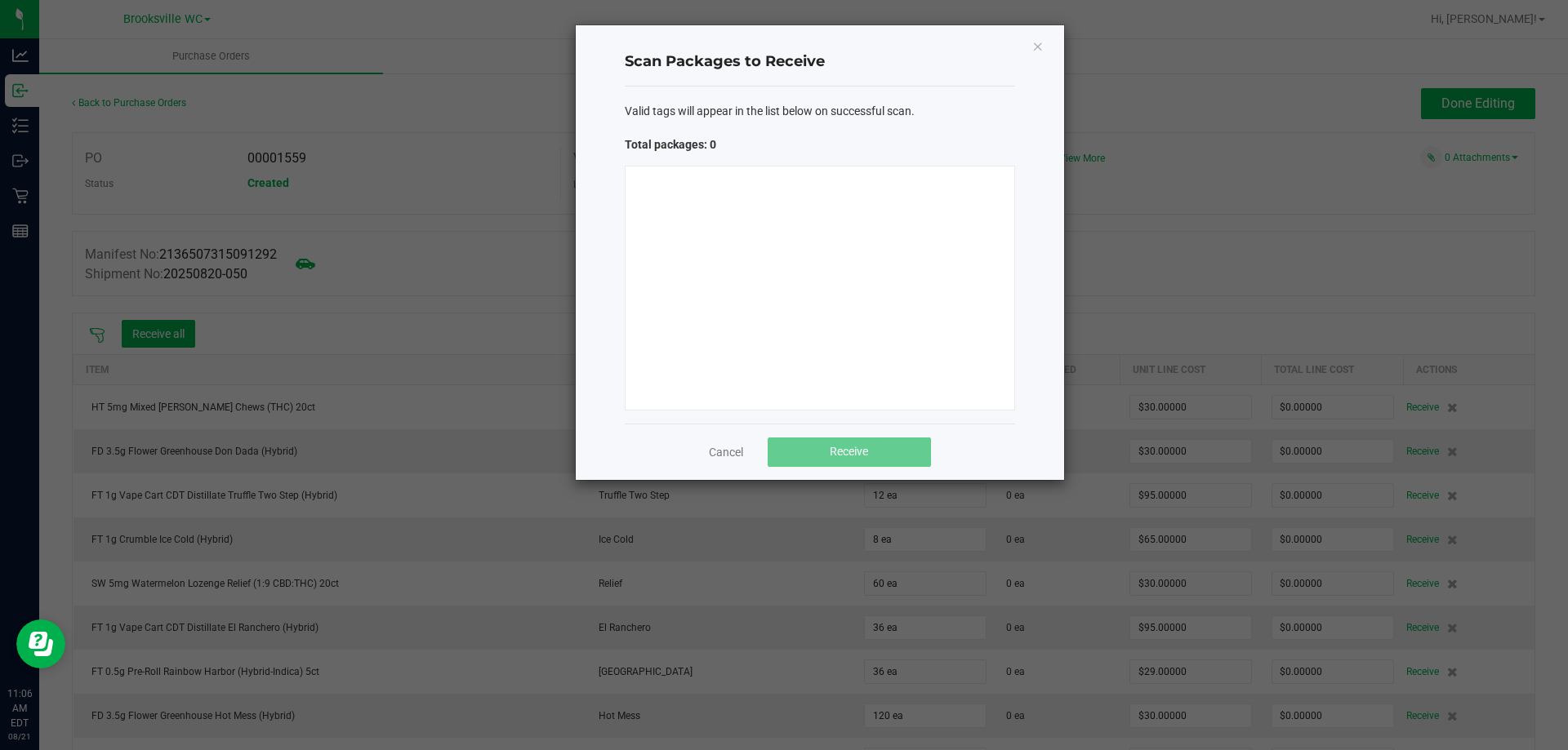
click at [774, 275] on div at bounding box center [820, 288] width 390 height 245
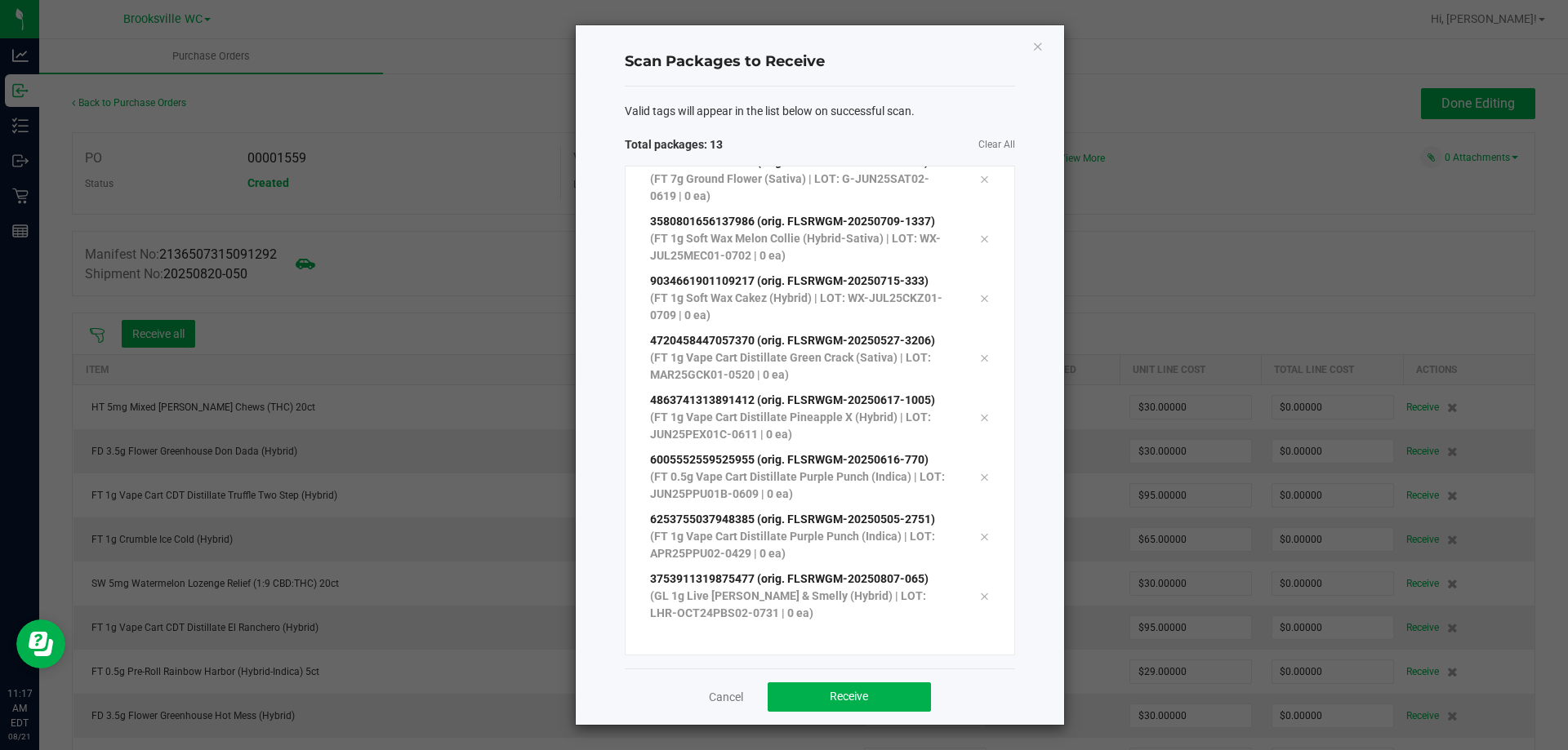
scroll to position [327, 0]
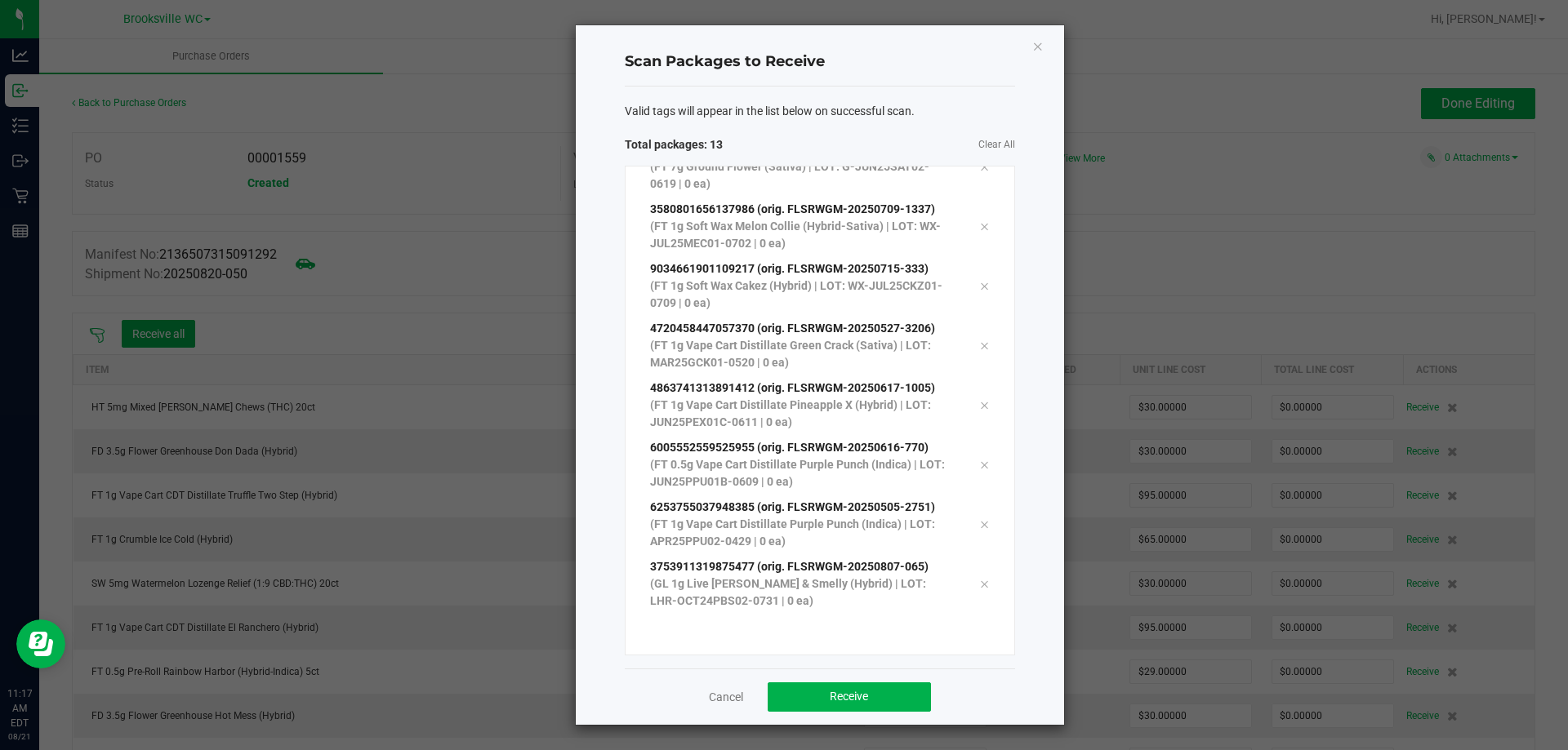
click at [851, 638] on div "0670050613613814 (orig. FLSRWGM-20250730-1744) (SW 5mg Watermelon Lozenge Relie…" at bounding box center [820, 411] width 390 height 489
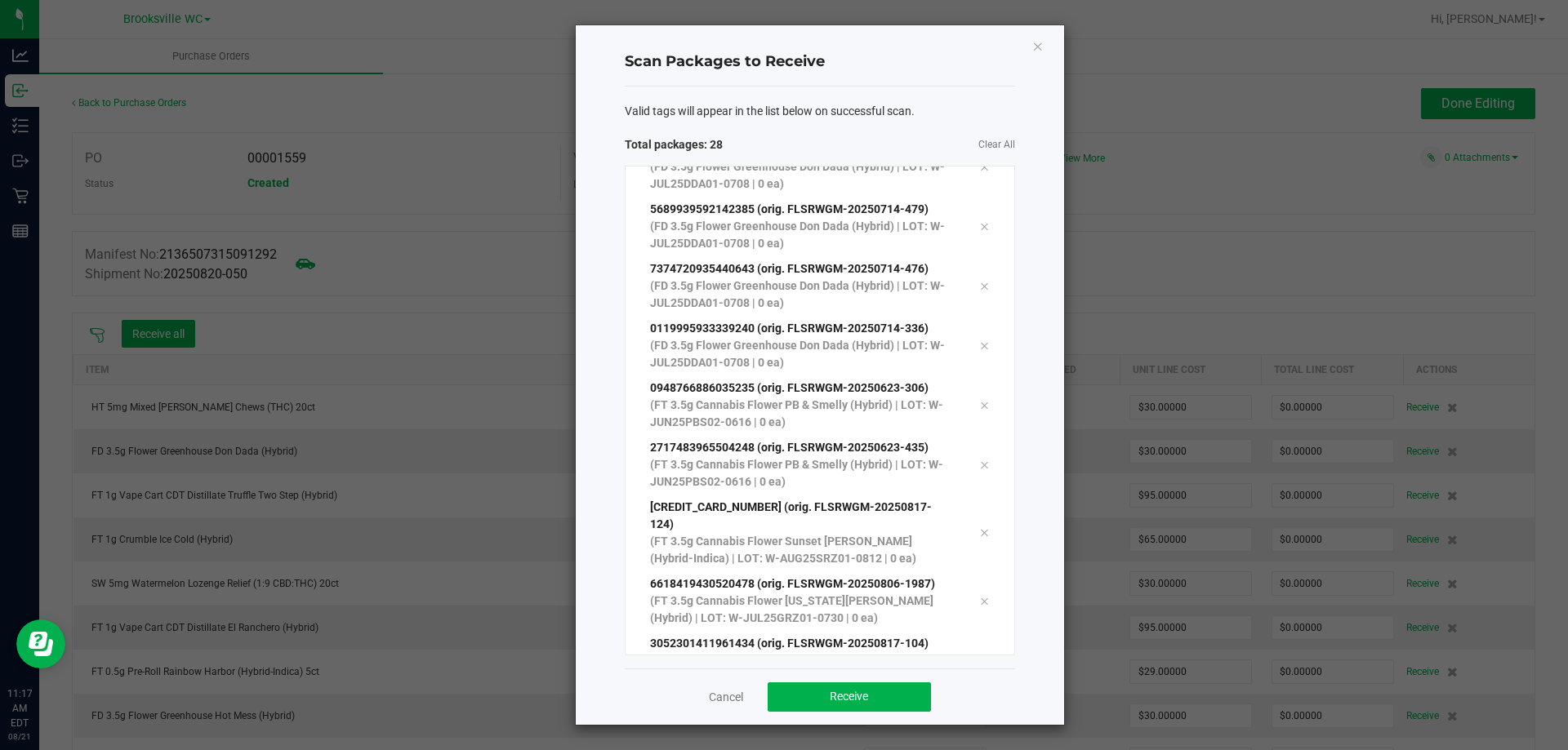
scroll to position [1222, 0]
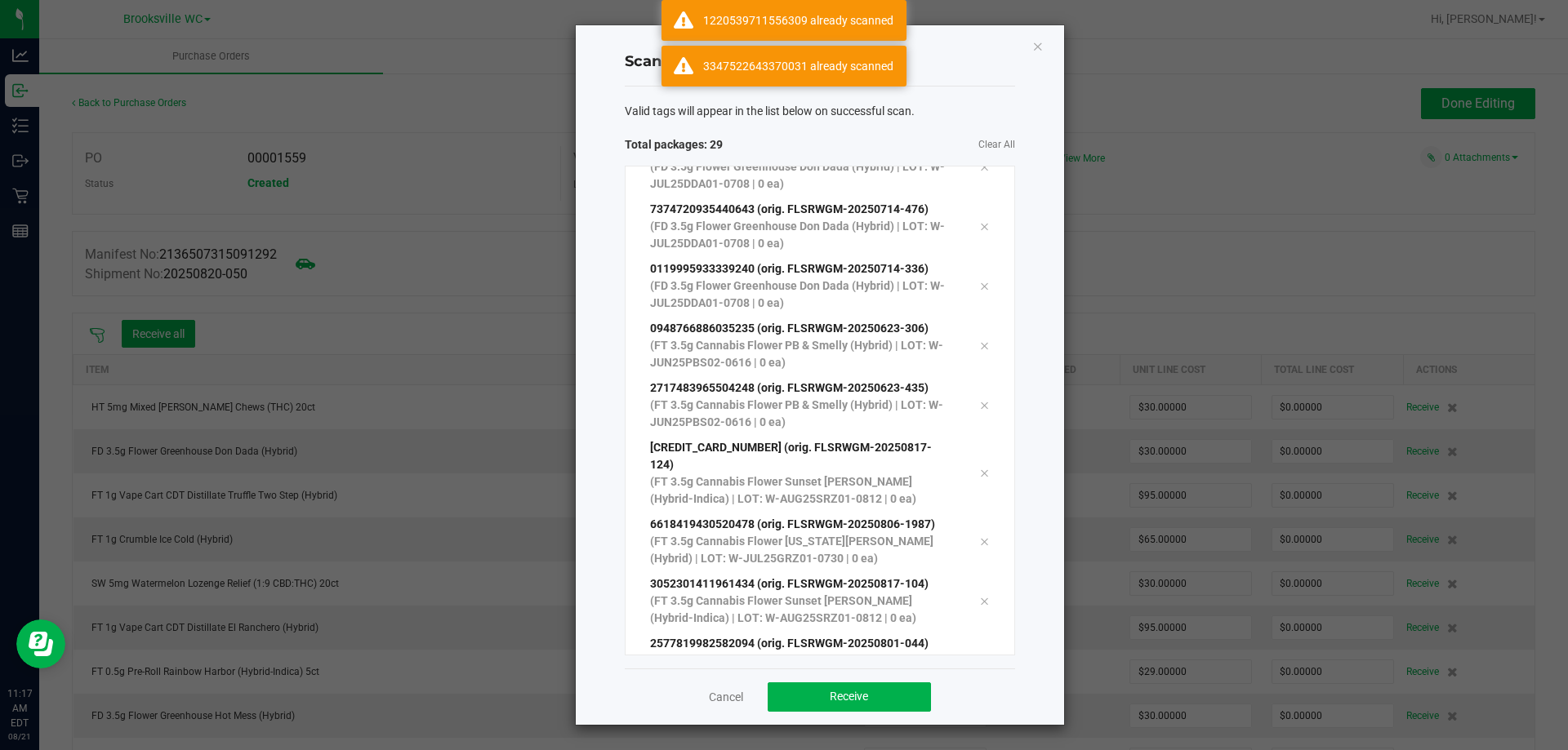
click at [862, 652] on p "(FT 3.5g Cannabis Flower White Hot Guava 14 x Black Velvet (Hybrid) | LOT: W-JU…" at bounding box center [803, 669] width 306 height 35
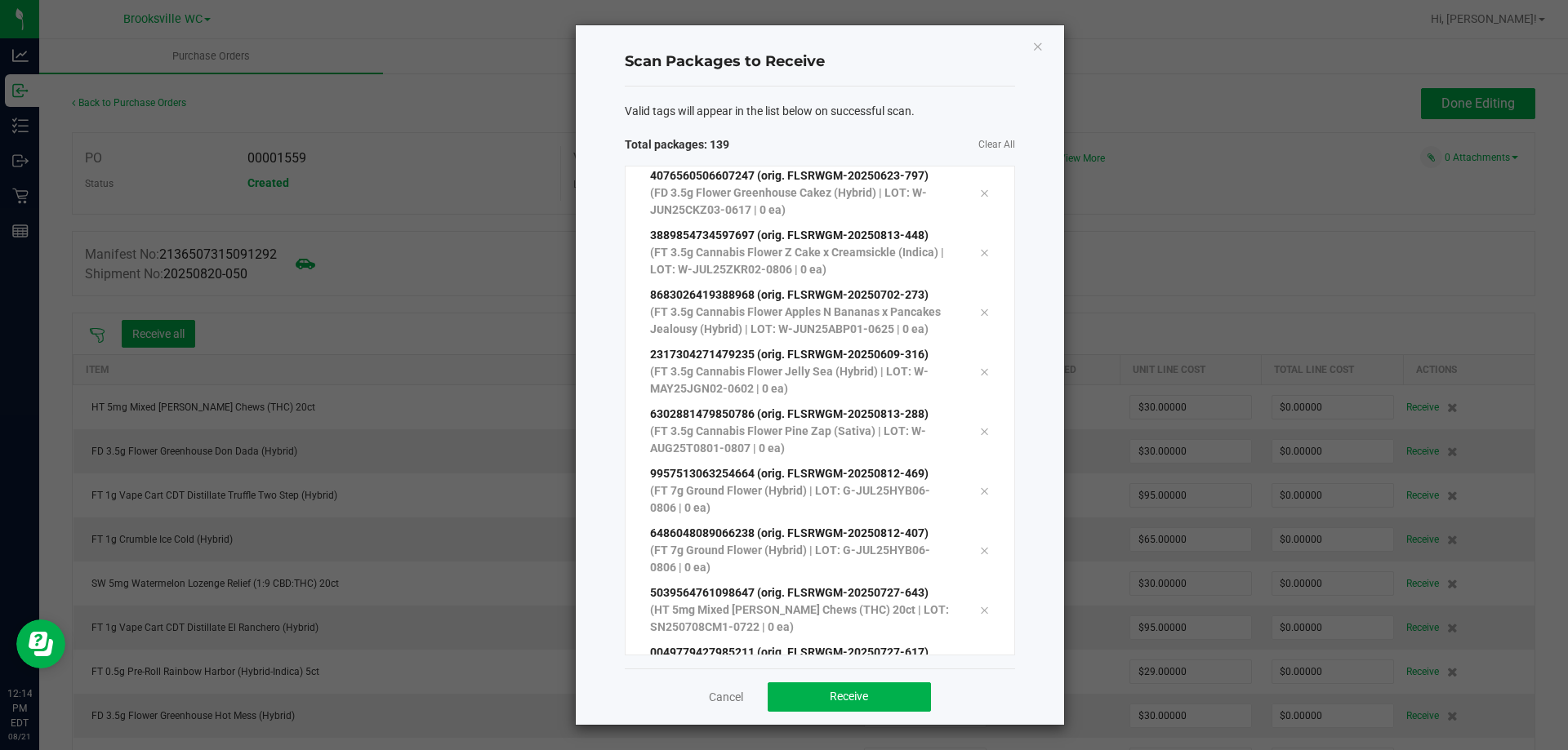
scroll to position [7852, 0]
click at [861, 703] on span "Receive" at bounding box center [849, 697] width 38 height 13
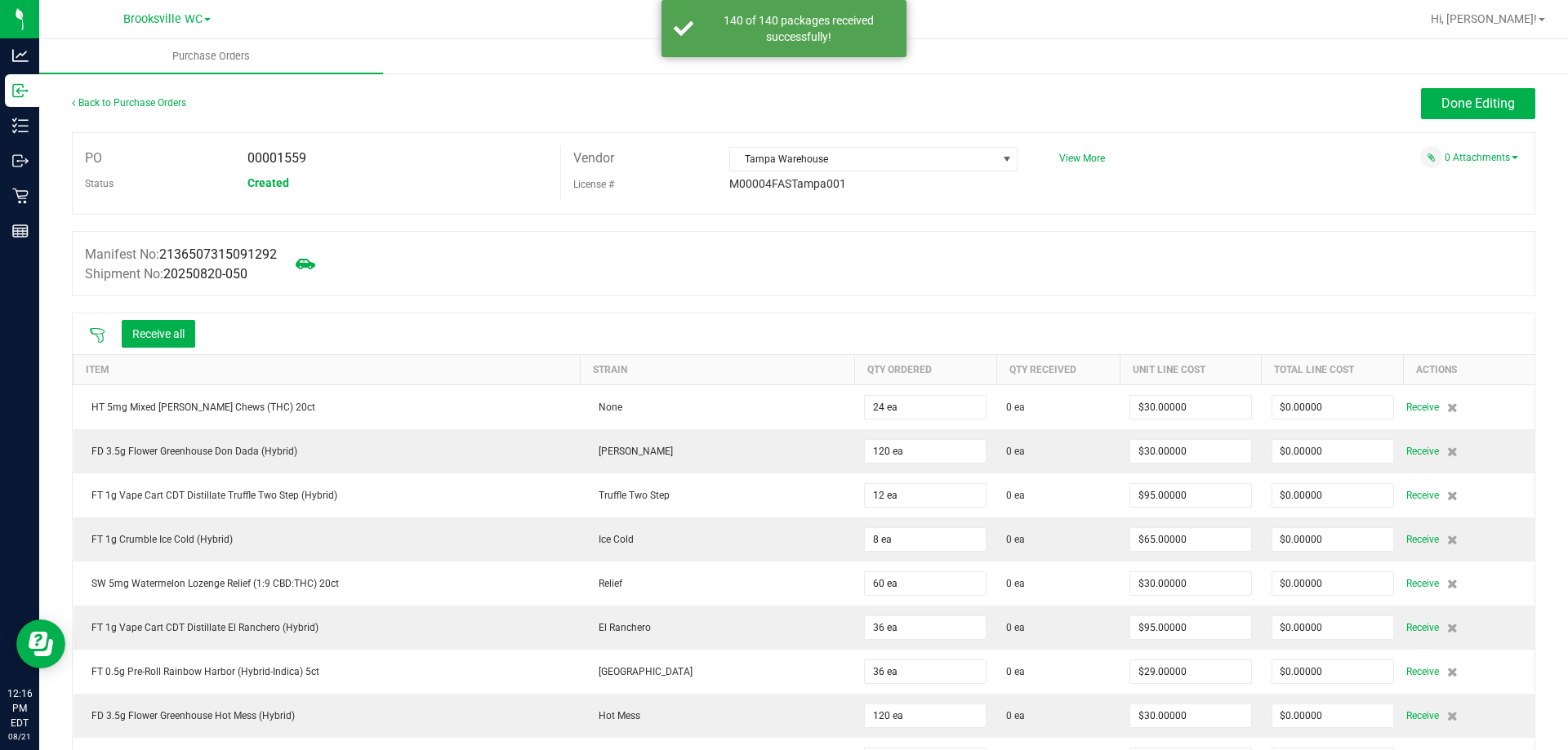
click at [286, 149] on div "00001559" at bounding box center [398, 158] width 325 height 24
copy span "00001559"
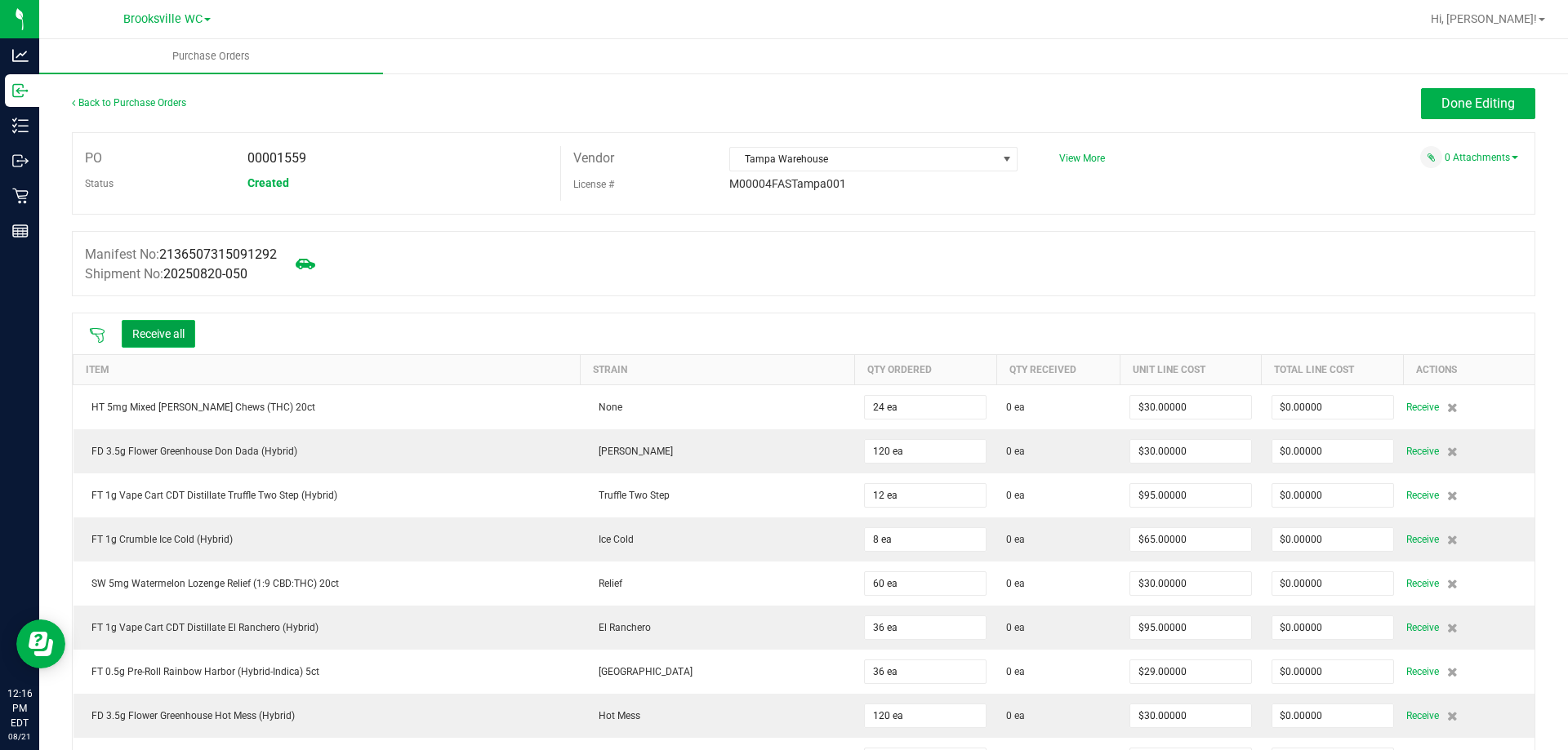
click at [170, 338] on button "Receive all" at bounding box center [158, 334] width 73 height 28
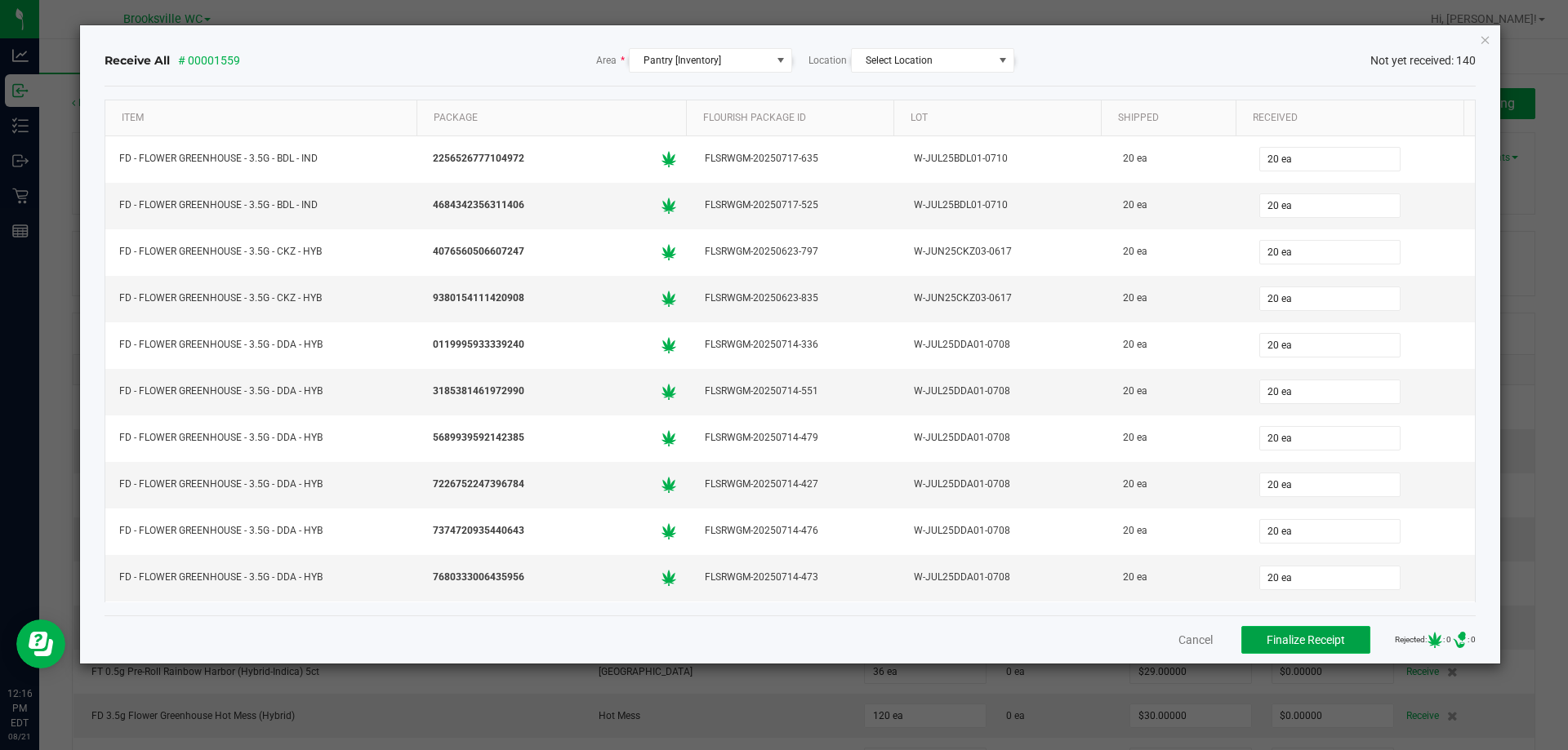
click at [1300, 644] on span "Finalize Receipt" at bounding box center [1305, 640] width 79 height 13
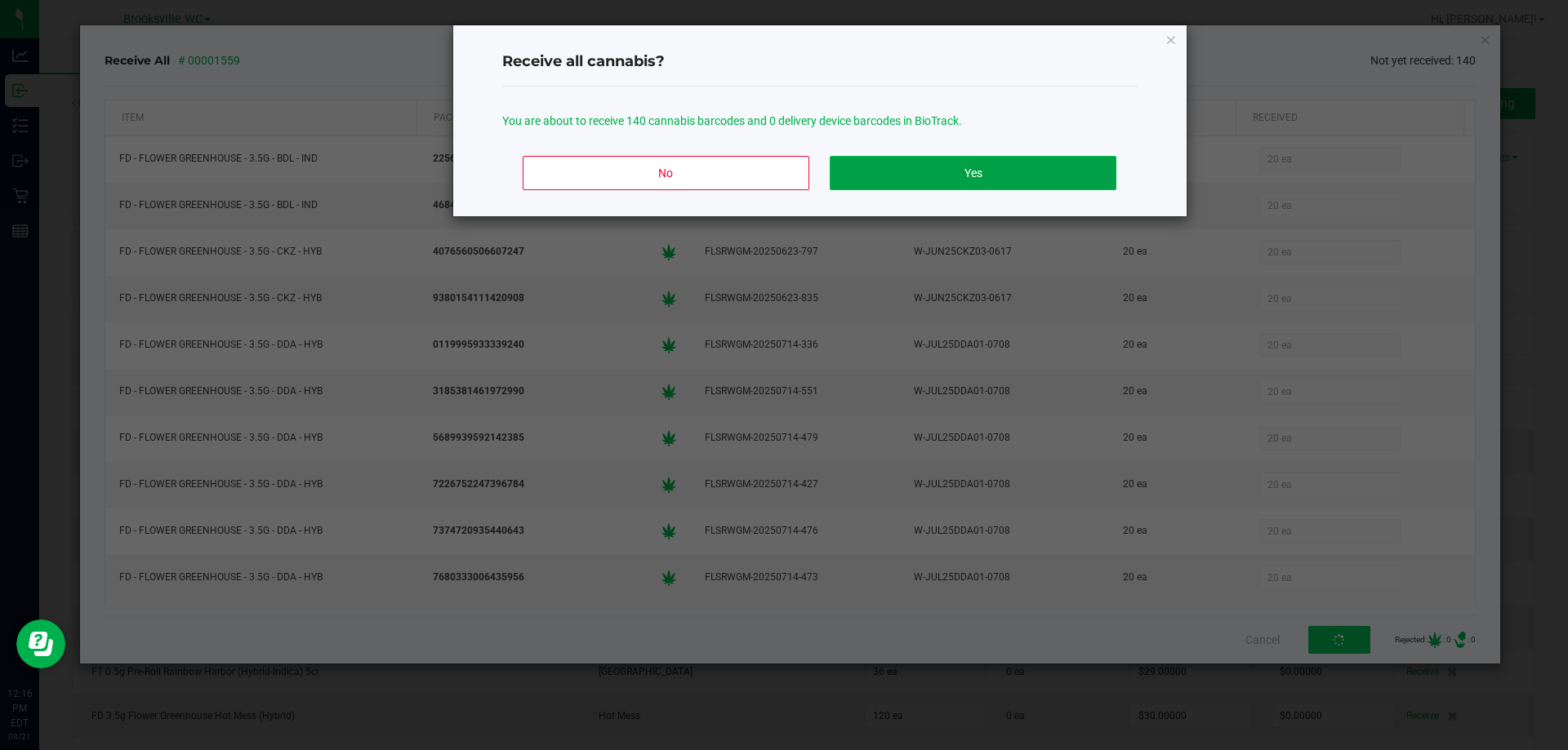
click at [1011, 176] on button "Yes" at bounding box center [972, 172] width 286 height 35
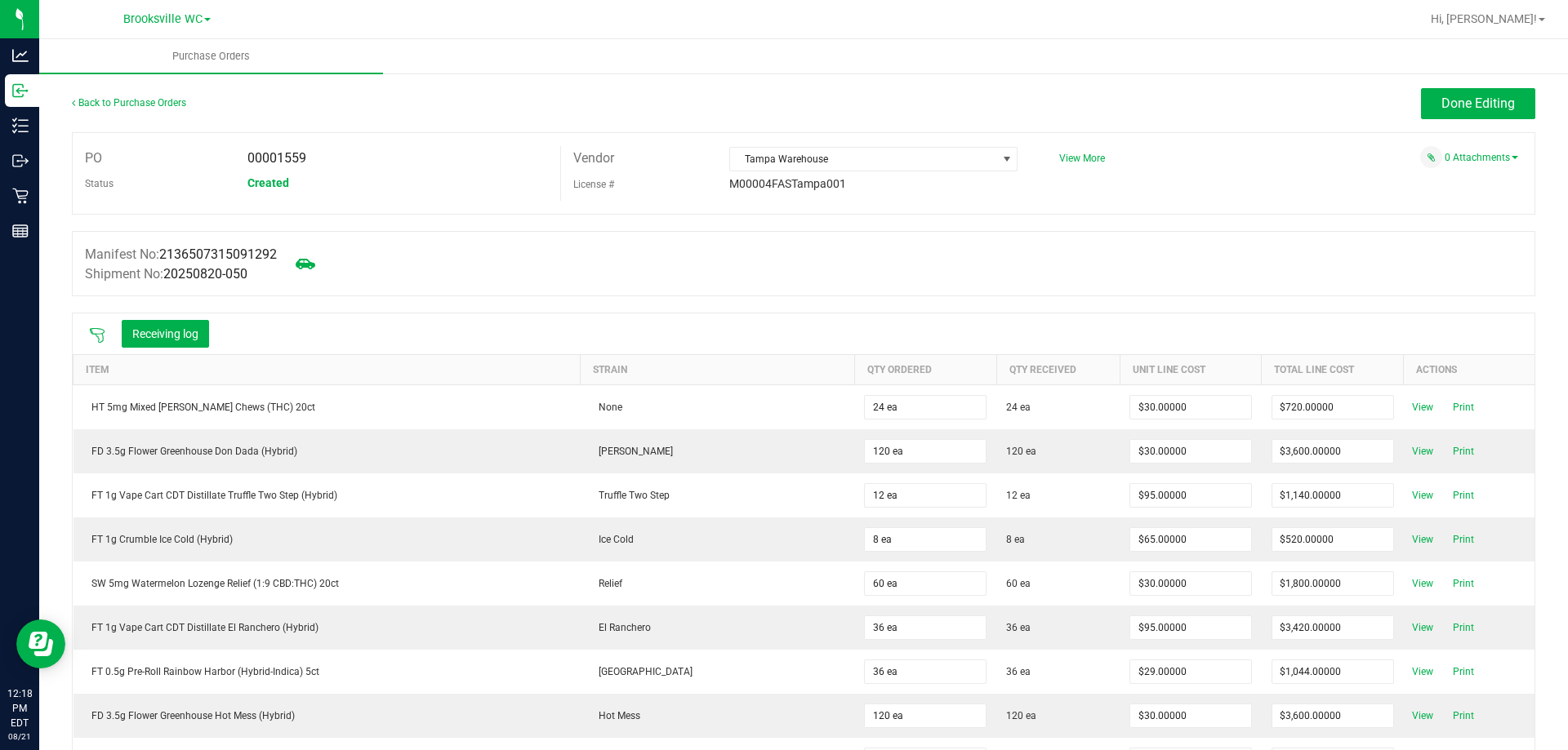
click at [509, 288] on div "Manifest No: 2136507315091292 Shipment No: 20250820-050" at bounding box center [804, 263] width 1463 height 66
click at [155, 104] on link "Back to Purchase Orders" at bounding box center [129, 103] width 114 height 11
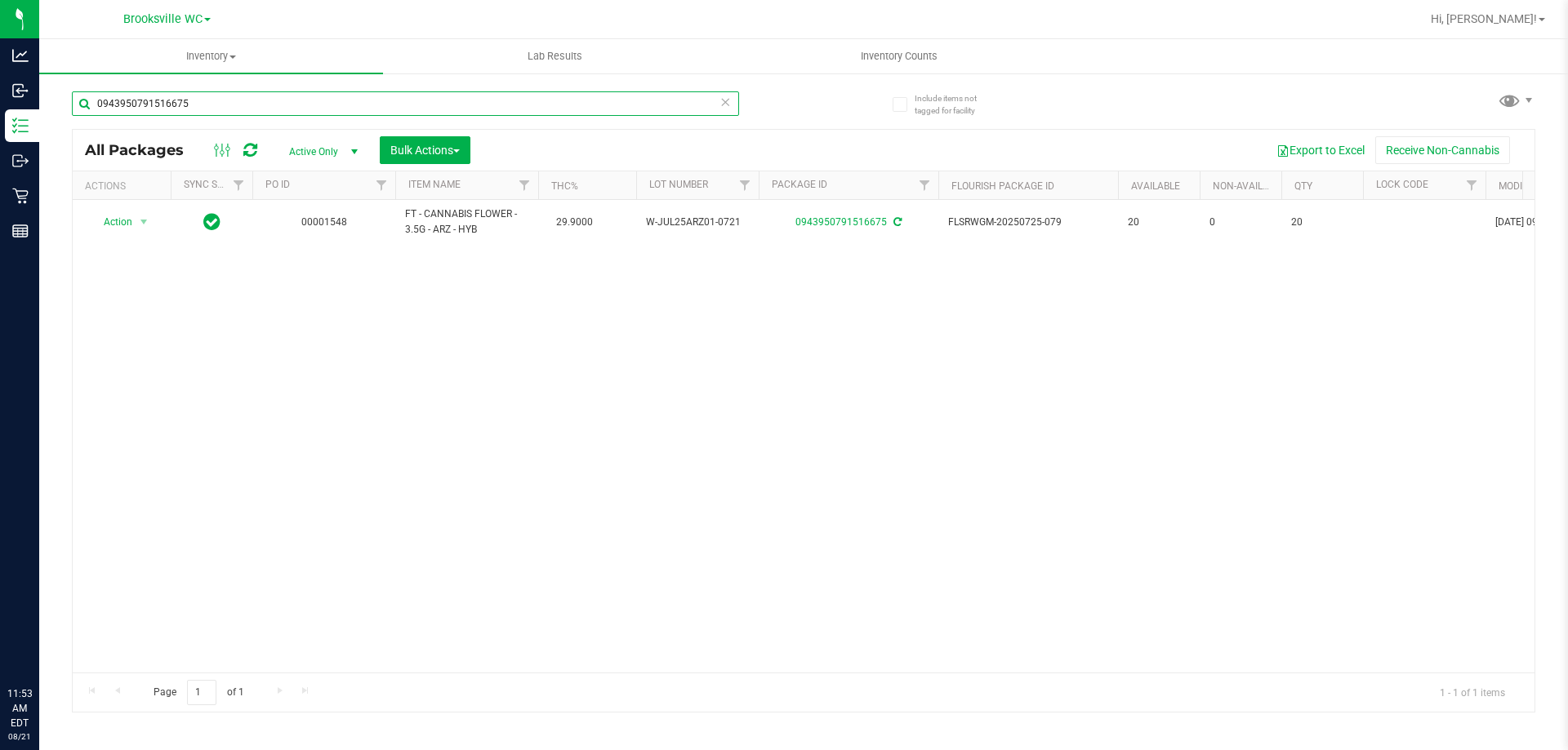
click at [229, 92] on input "0943950791516675" at bounding box center [405, 104] width 667 height 24
type input "pzt"
click at [218, 105] on input "pzt" at bounding box center [405, 104] width 667 height 24
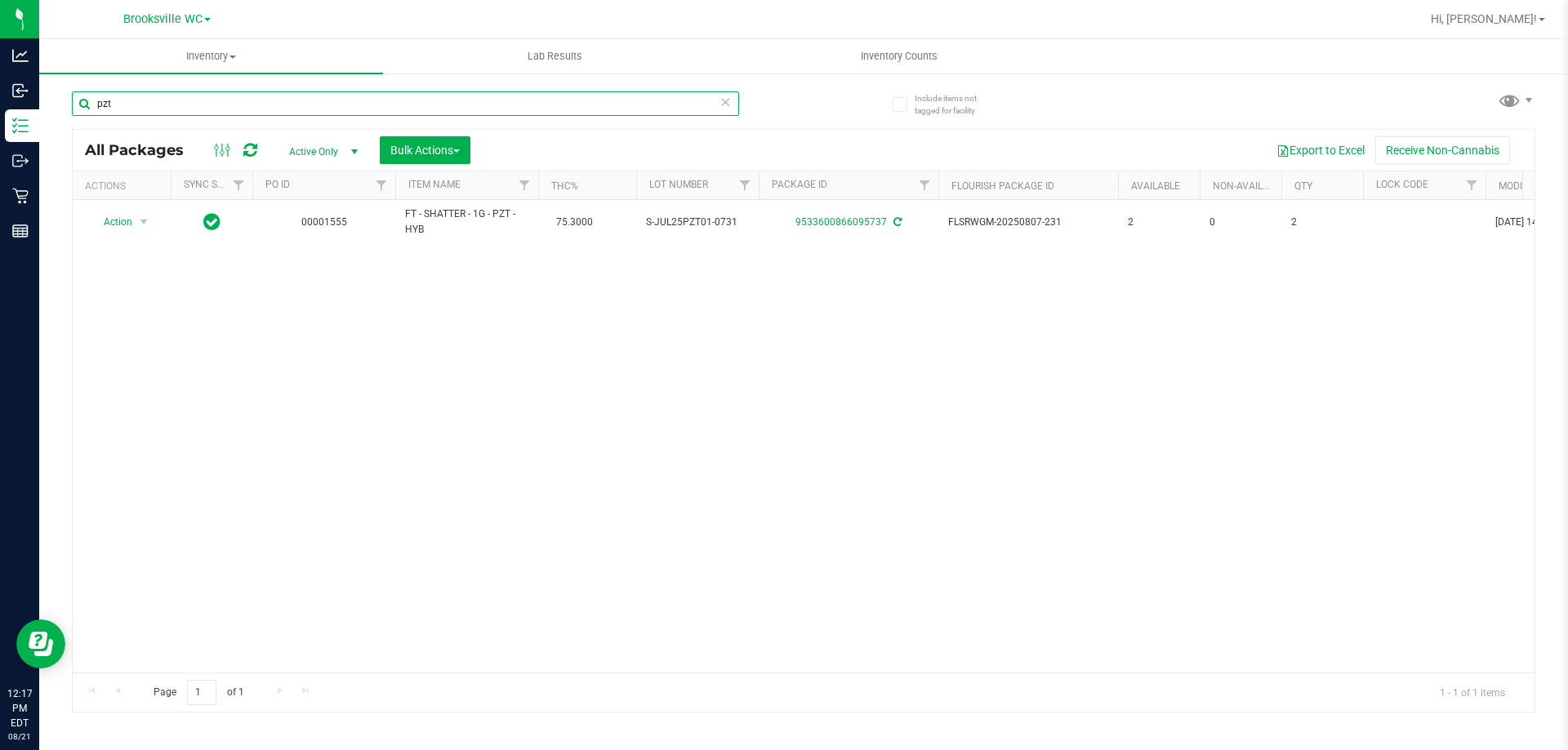
click at [218, 105] on input "pzt" at bounding box center [405, 104] width 667 height 24
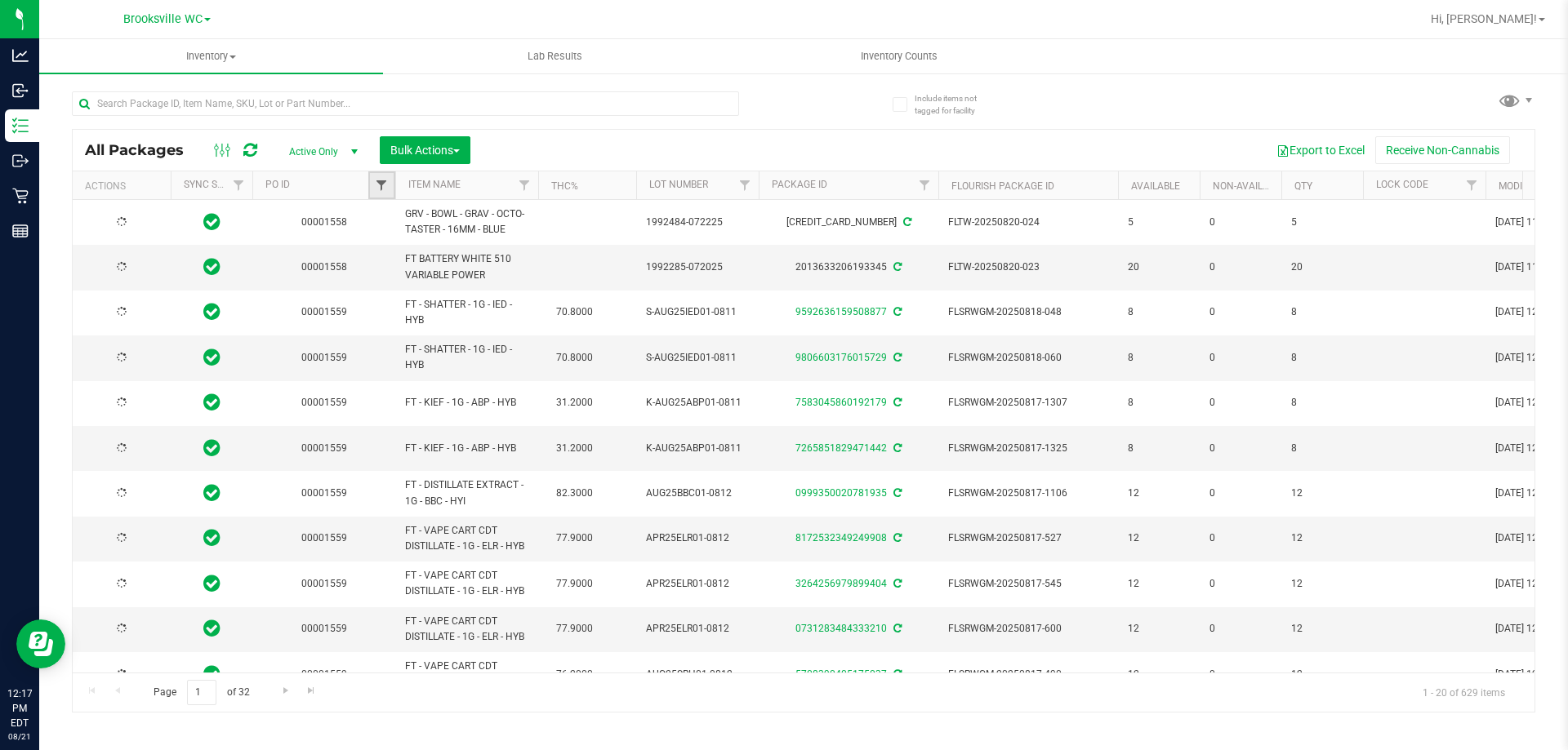
click at [378, 183] on span "Filter" at bounding box center [382, 186] width 13 height 13
paste input "00001559"
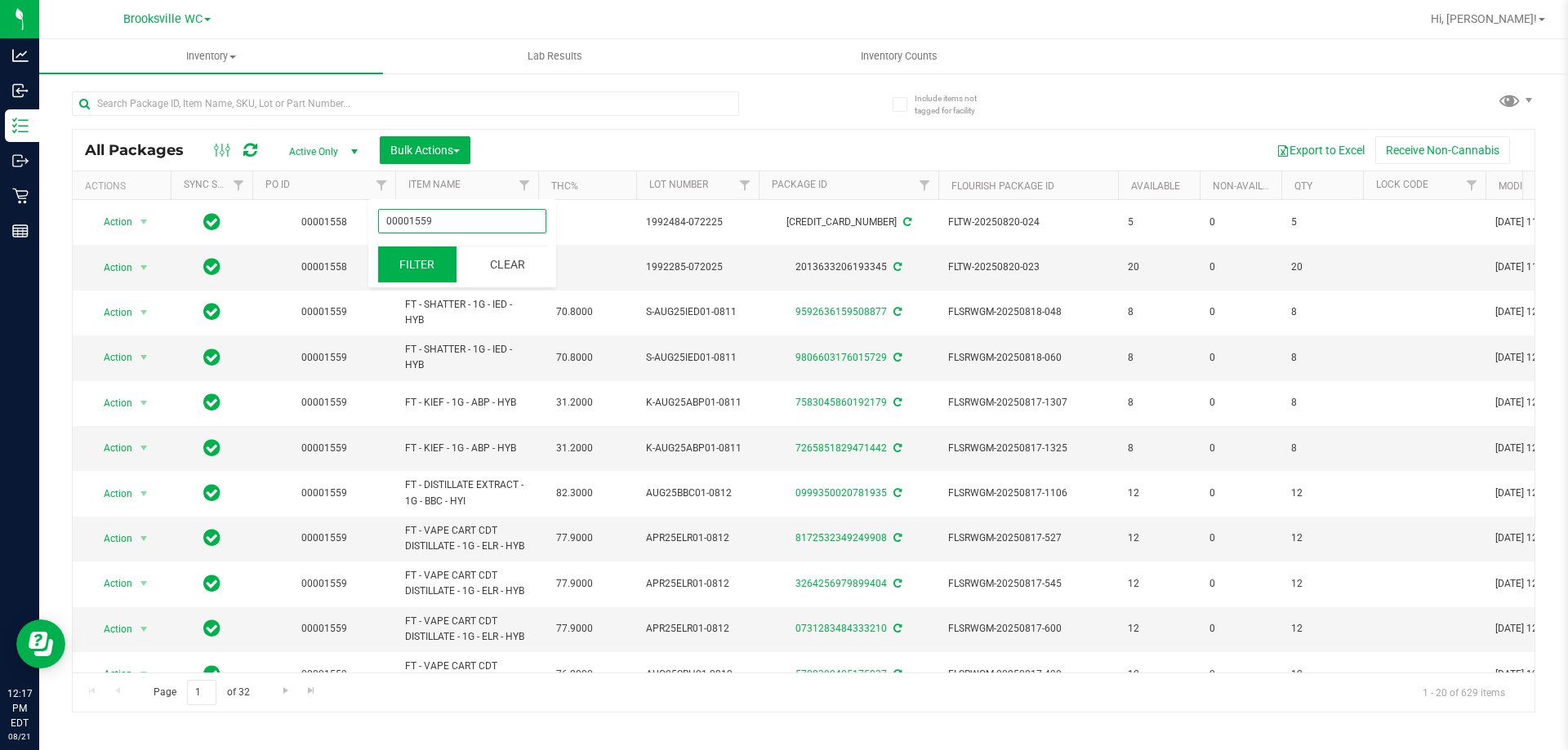
type input "00001559"
click at [436, 264] on button "Filter" at bounding box center [417, 264] width 79 height 36
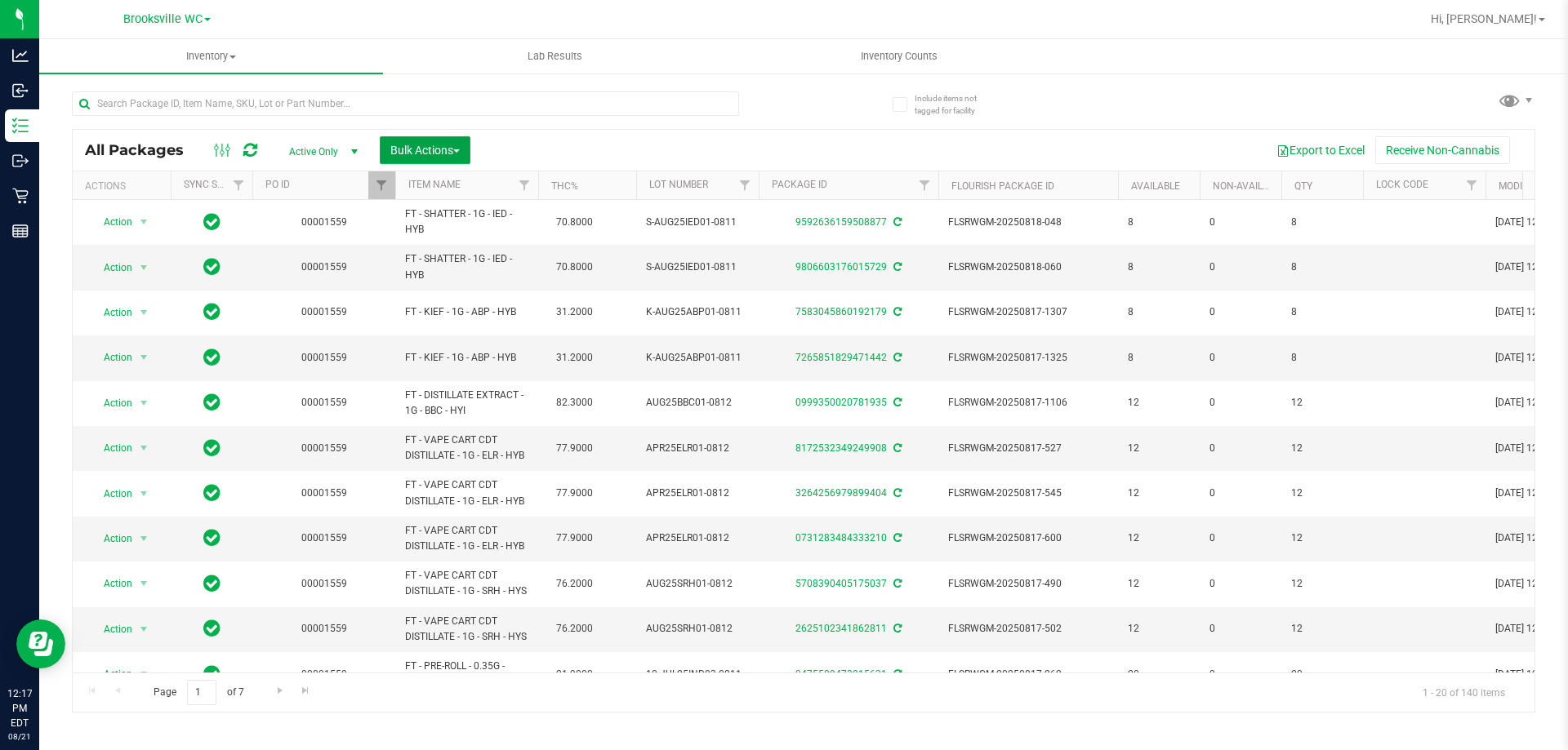
click at [438, 155] on span "Bulk Actions" at bounding box center [425, 150] width 69 height 13
click at [436, 306] on span "Lock/Unlock packages" at bounding box center [445, 307] width 112 height 13
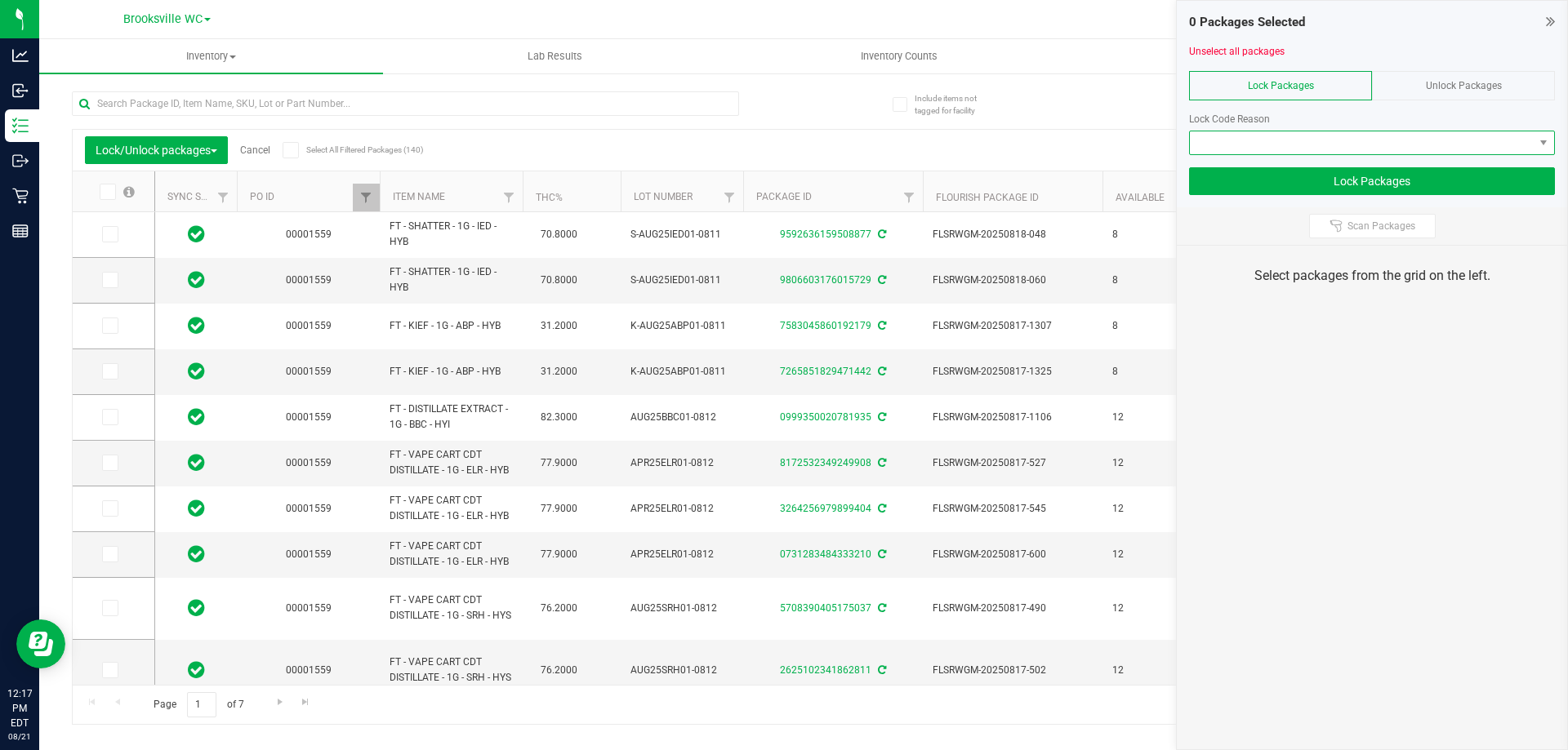
click at [1343, 142] on span at bounding box center [1362, 142] width 344 height 22
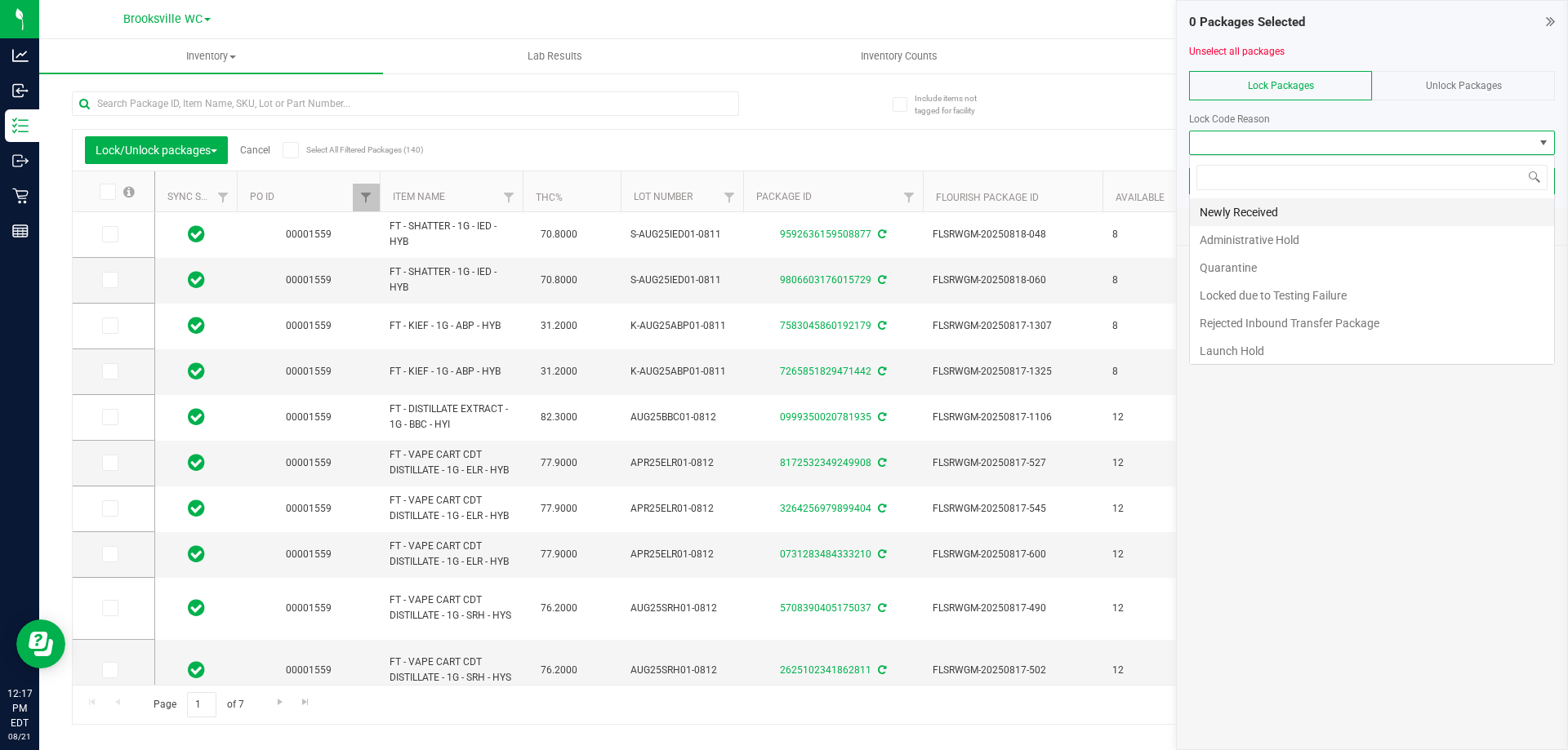
scroll to position [24, 366]
click at [1319, 212] on li "Newly Received" at bounding box center [1372, 213] width 364 height 28
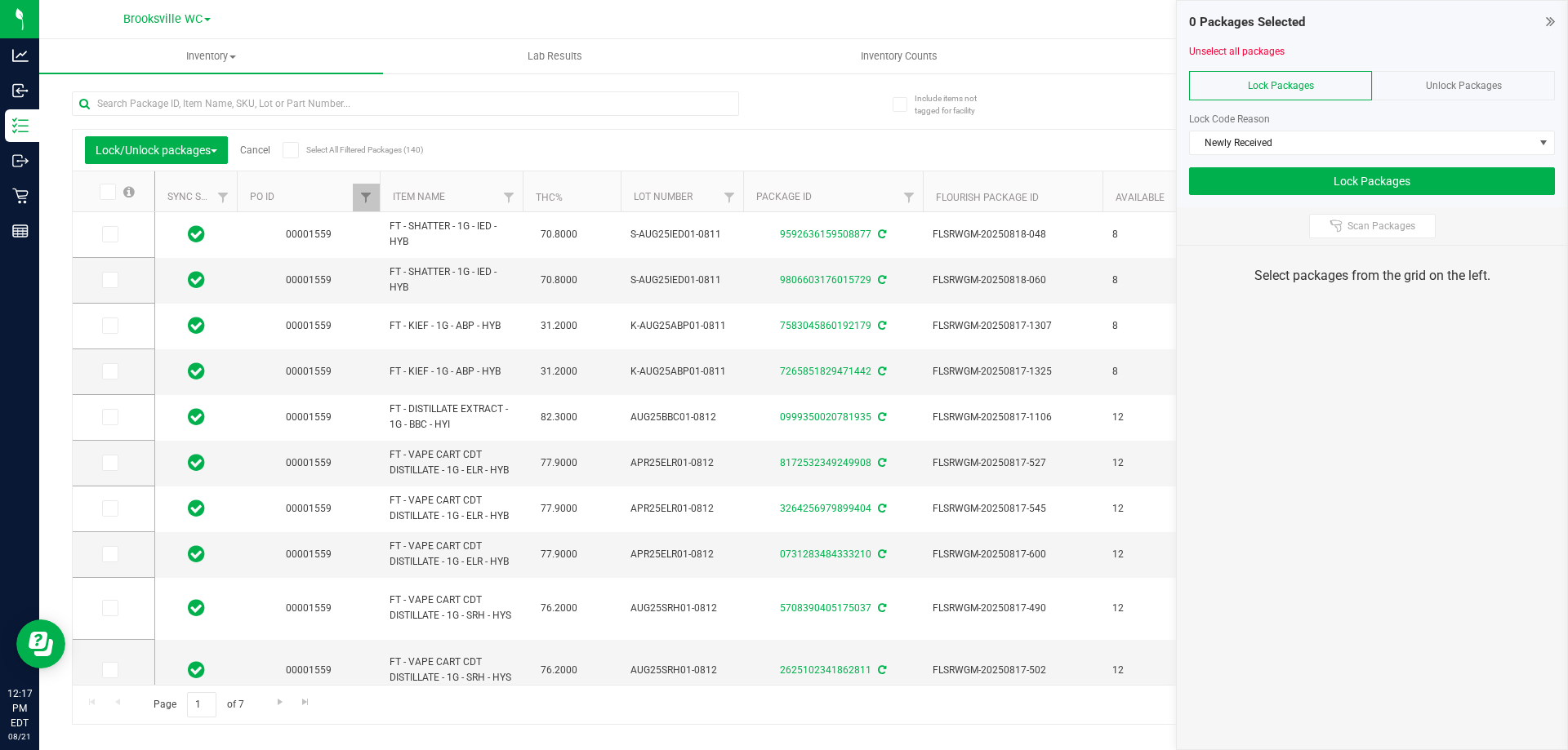
click at [299, 158] on span at bounding box center [290, 149] width 16 height 16
click at [0, 0] on input "Select All Filtered Packages (140)" at bounding box center [0, 0] width 0 height 0
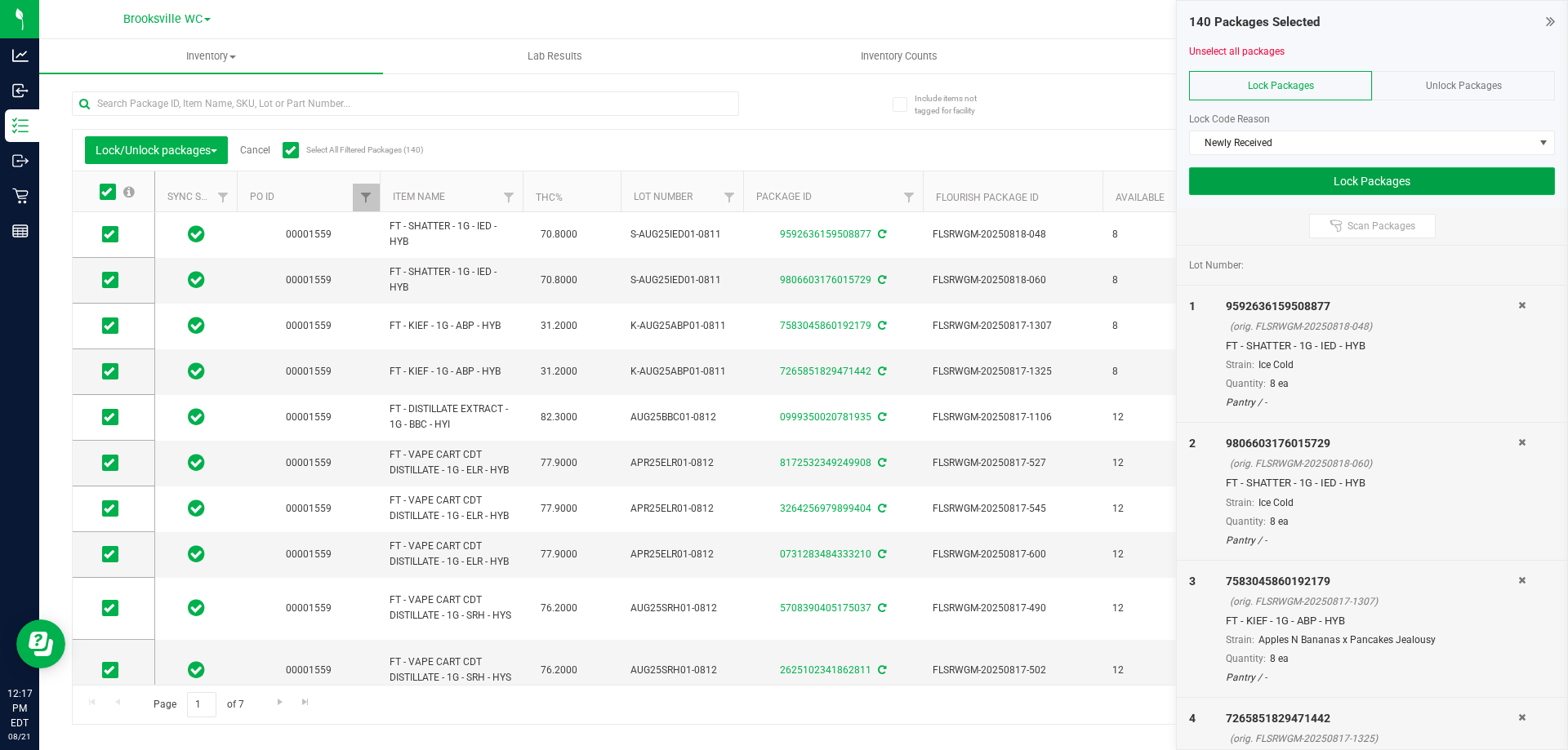
click at [1405, 178] on button "Lock Packages" at bounding box center [1372, 181] width 366 height 28
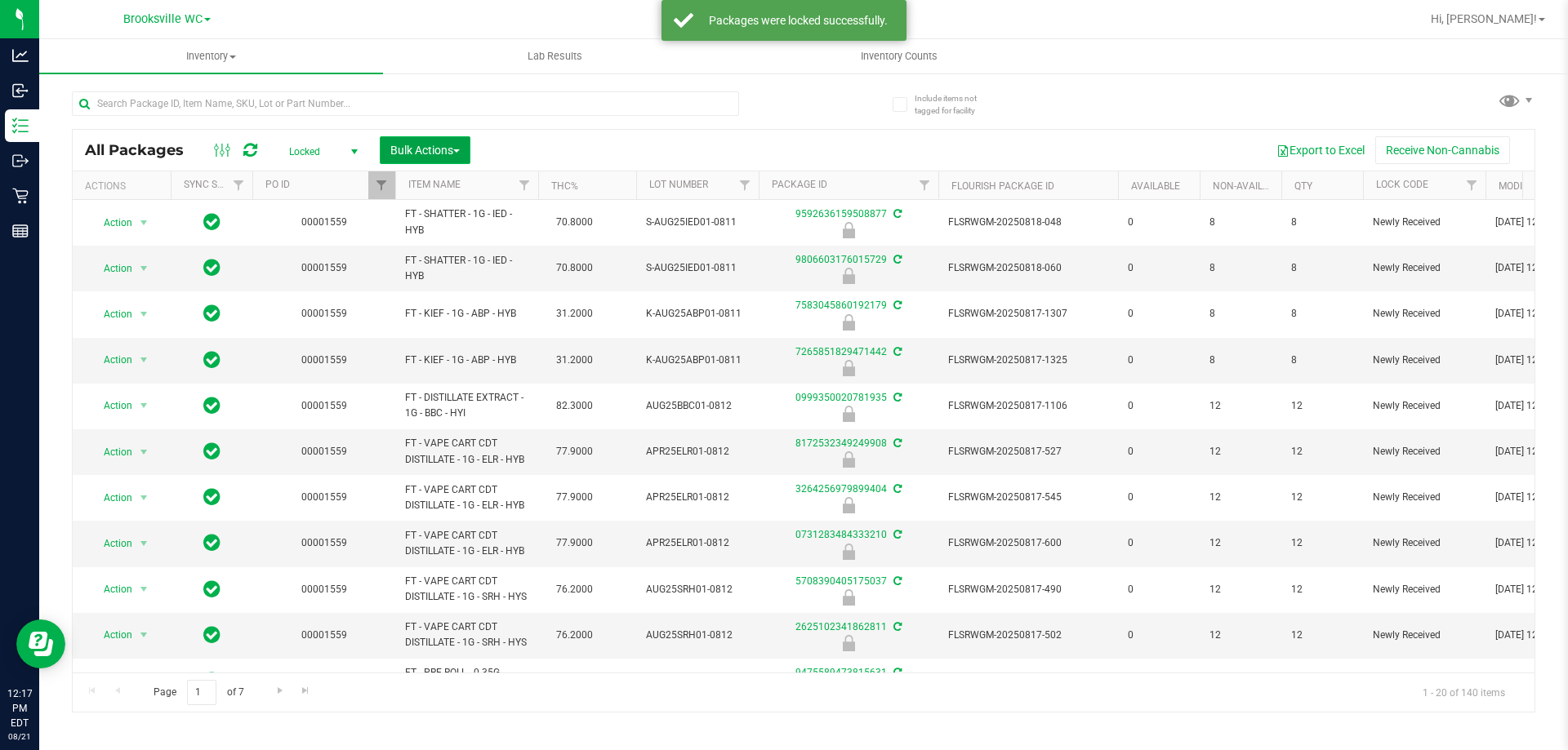
click at [430, 154] on span "Bulk Actions" at bounding box center [425, 150] width 69 height 13
click at [462, 305] on span "Lock/Unlock packages" at bounding box center [445, 307] width 112 height 13
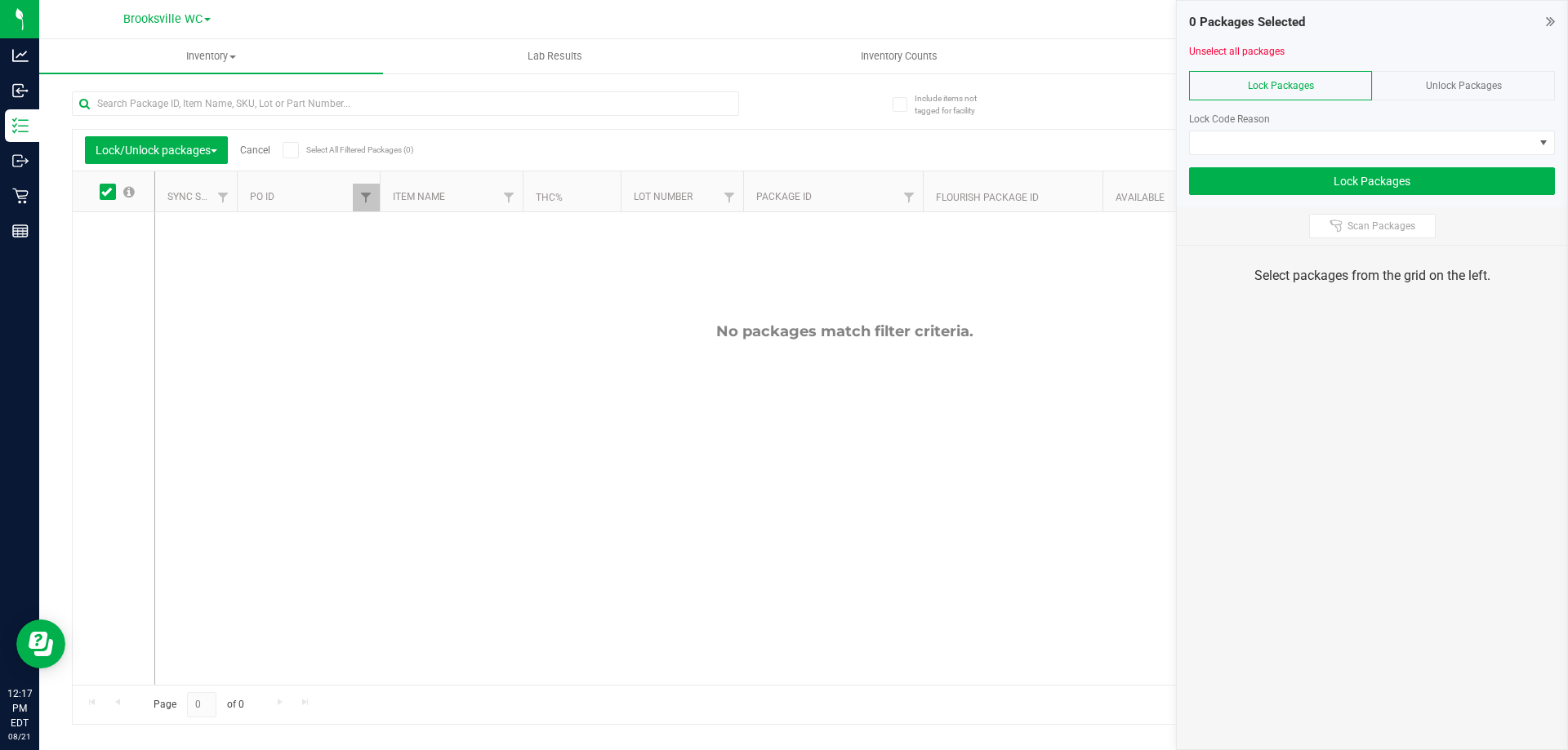
click at [1464, 81] on span "Unlock Packages" at bounding box center [1463, 85] width 76 height 11
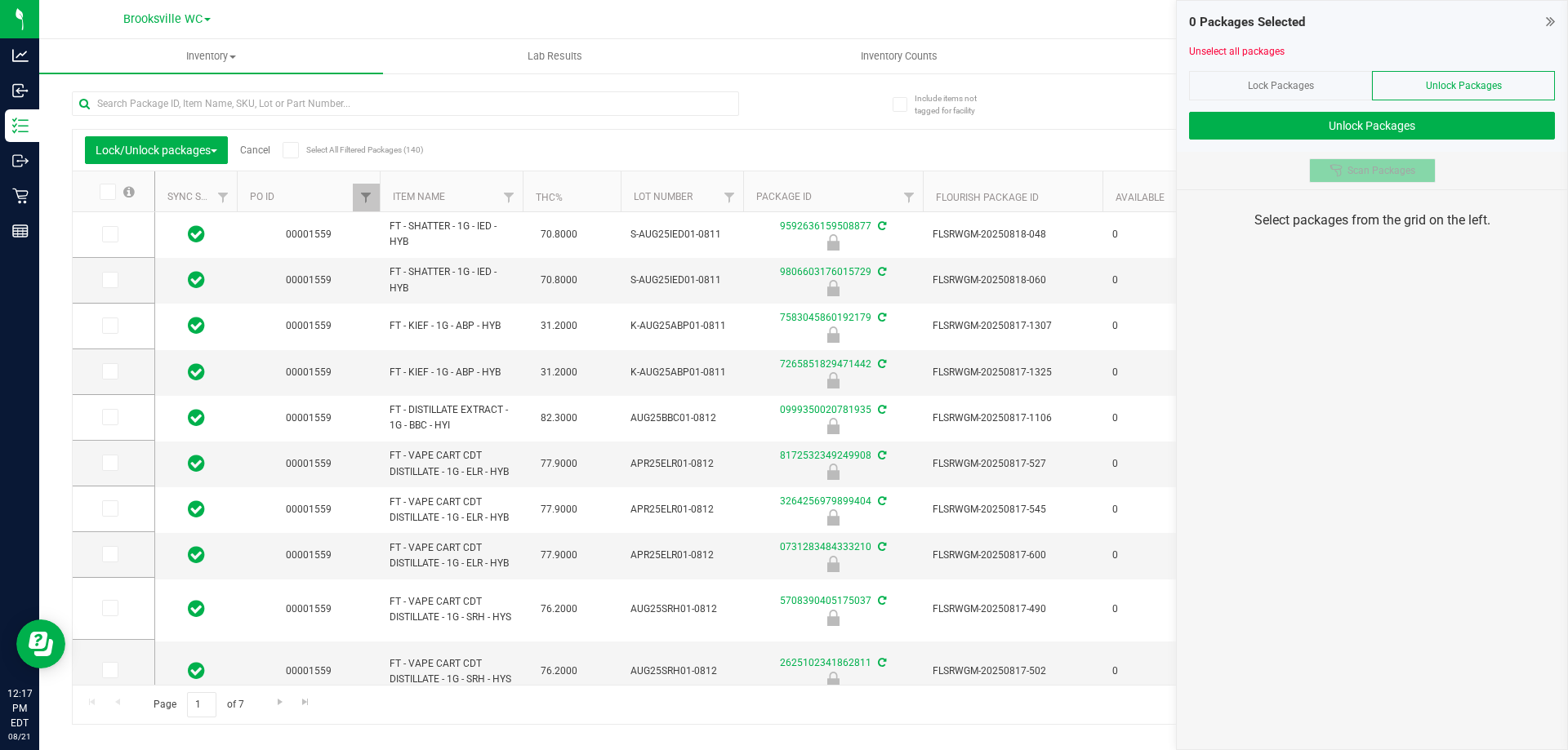
click at [1402, 166] on span "Scan Packages" at bounding box center [1381, 171] width 68 height 13
click at [1374, 174] on span "Scan Packages" at bounding box center [1381, 171] width 68 height 13
click at [1393, 170] on span "Scan Packages" at bounding box center [1381, 171] width 68 height 13
click at [1309, 158] on button "Scan Packages" at bounding box center [1372, 171] width 127 height 24
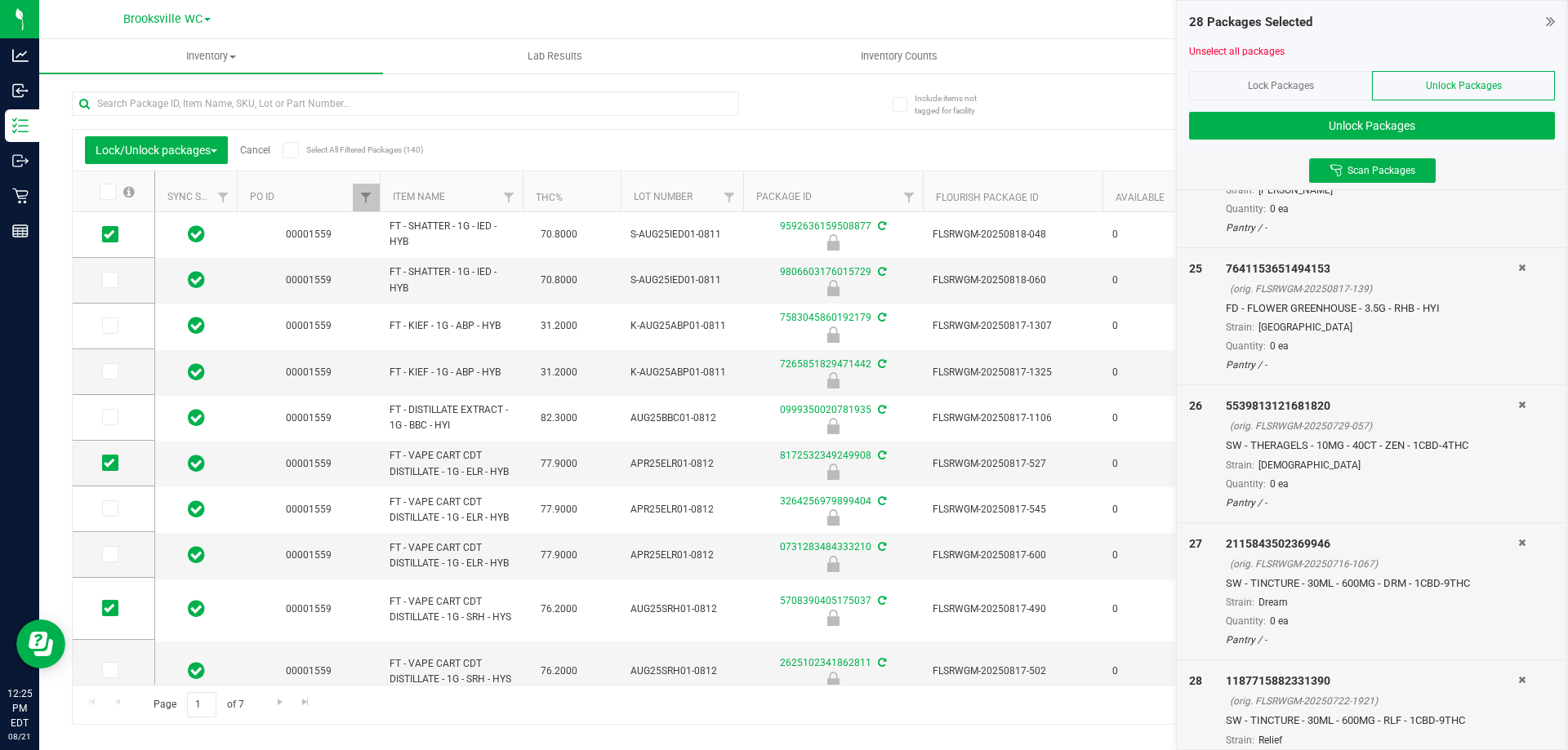
scroll to position [3331, 0]
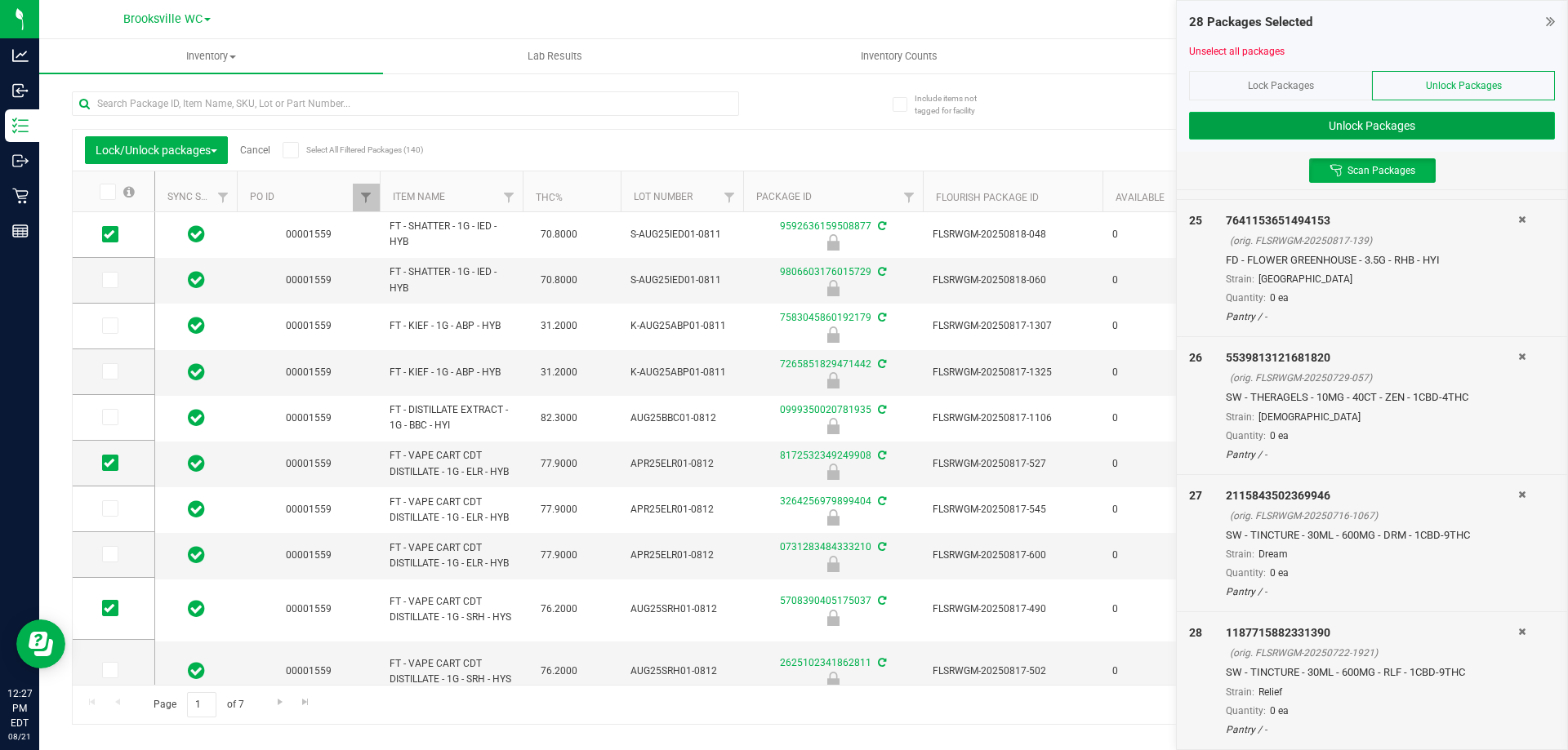
click at [1354, 119] on button "Unlock Packages" at bounding box center [1372, 126] width 366 height 28
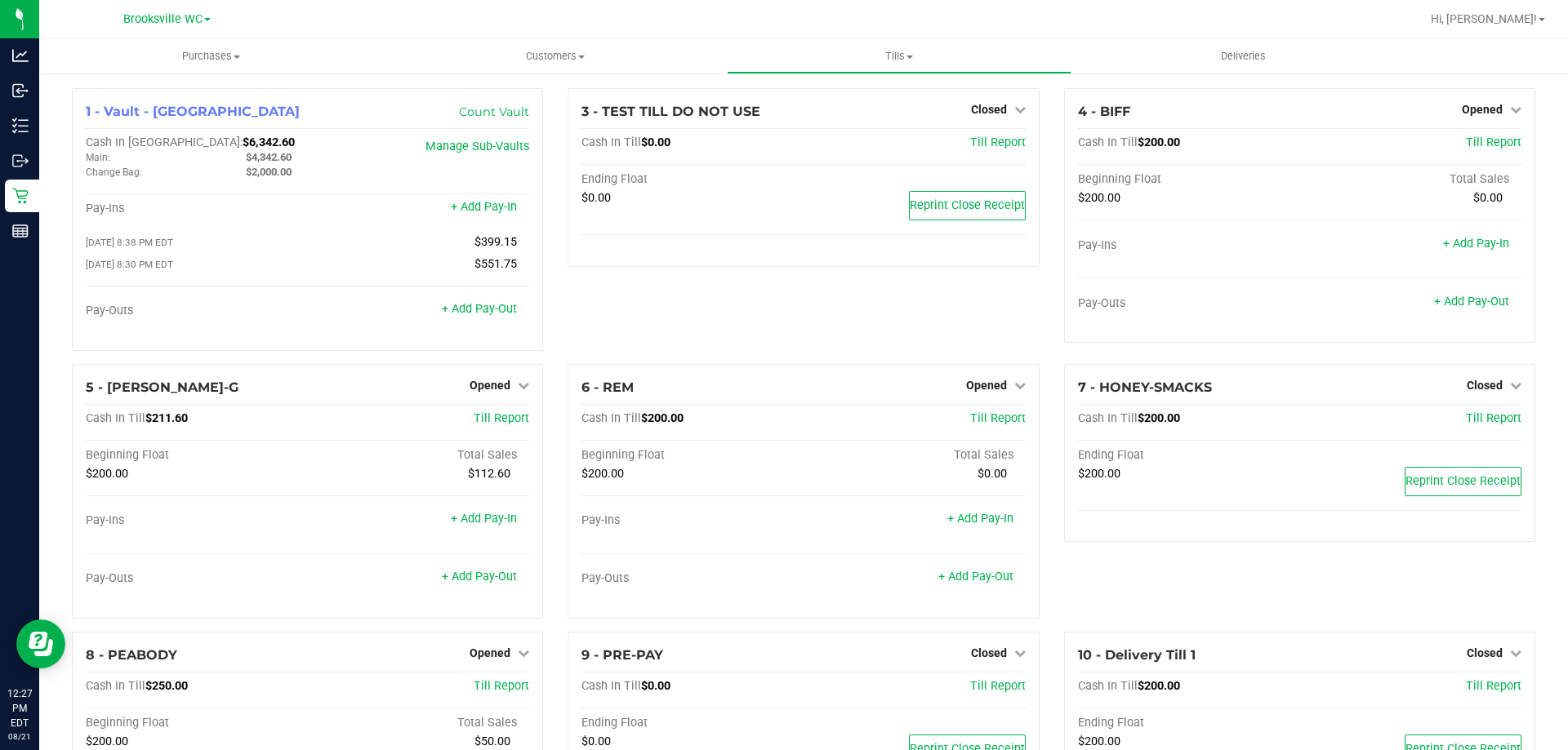
click at [614, 329] on div "3 - TEST TILL DO NOT USE Closed Open Till Cash In Till $0.00 Till Report Ending…" at bounding box center [803, 226] width 495 height 276
